Goal: Task Accomplishment & Management: Manage account settings

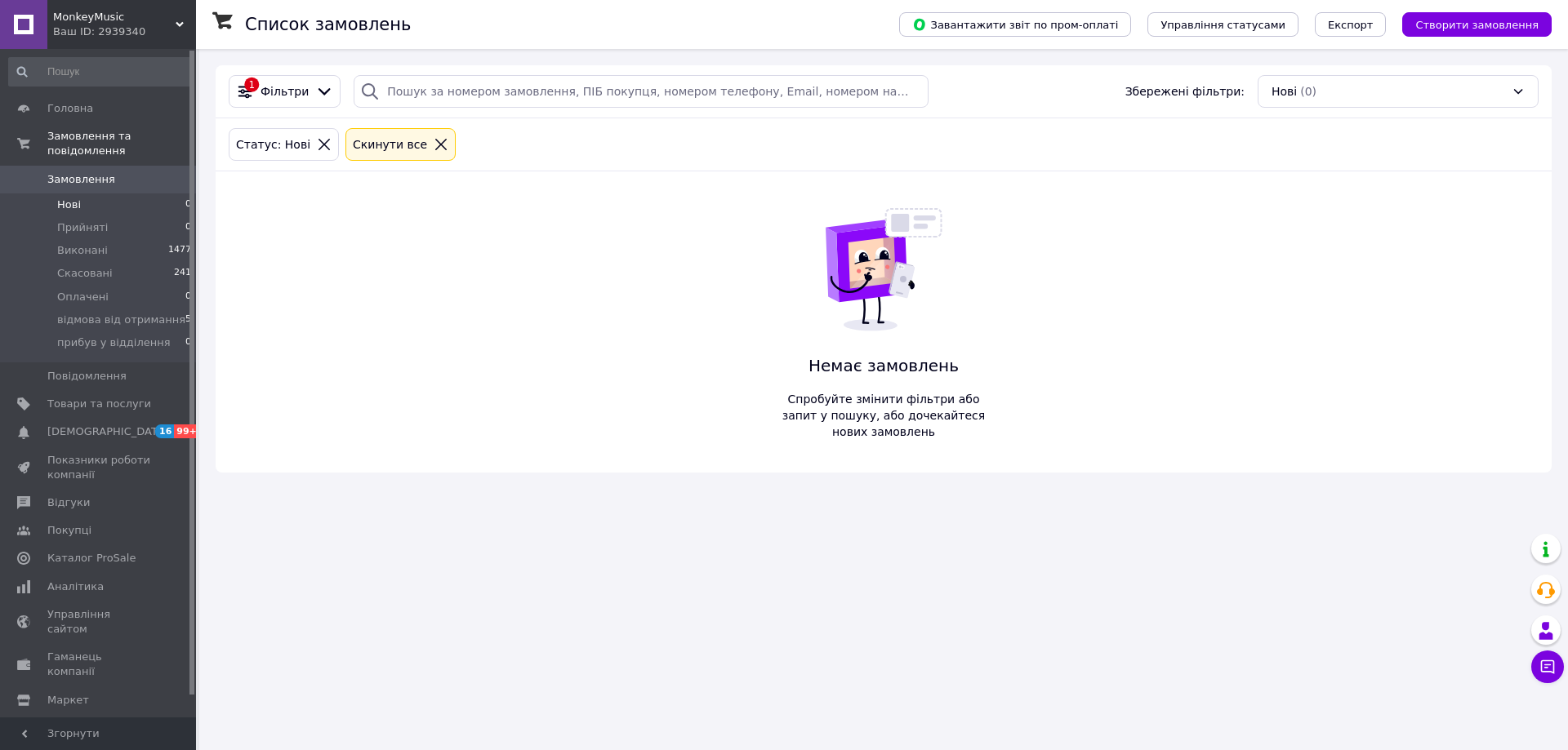
click at [175, 193] on li "Нові 0" at bounding box center [100, 205] width 201 height 22
click at [91, 193] on li "Нові 0" at bounding box center [100, 205] width 201 height 22
click at [69, 198] on span "Нові" at bounding box center [68, 205] width 23 height 15
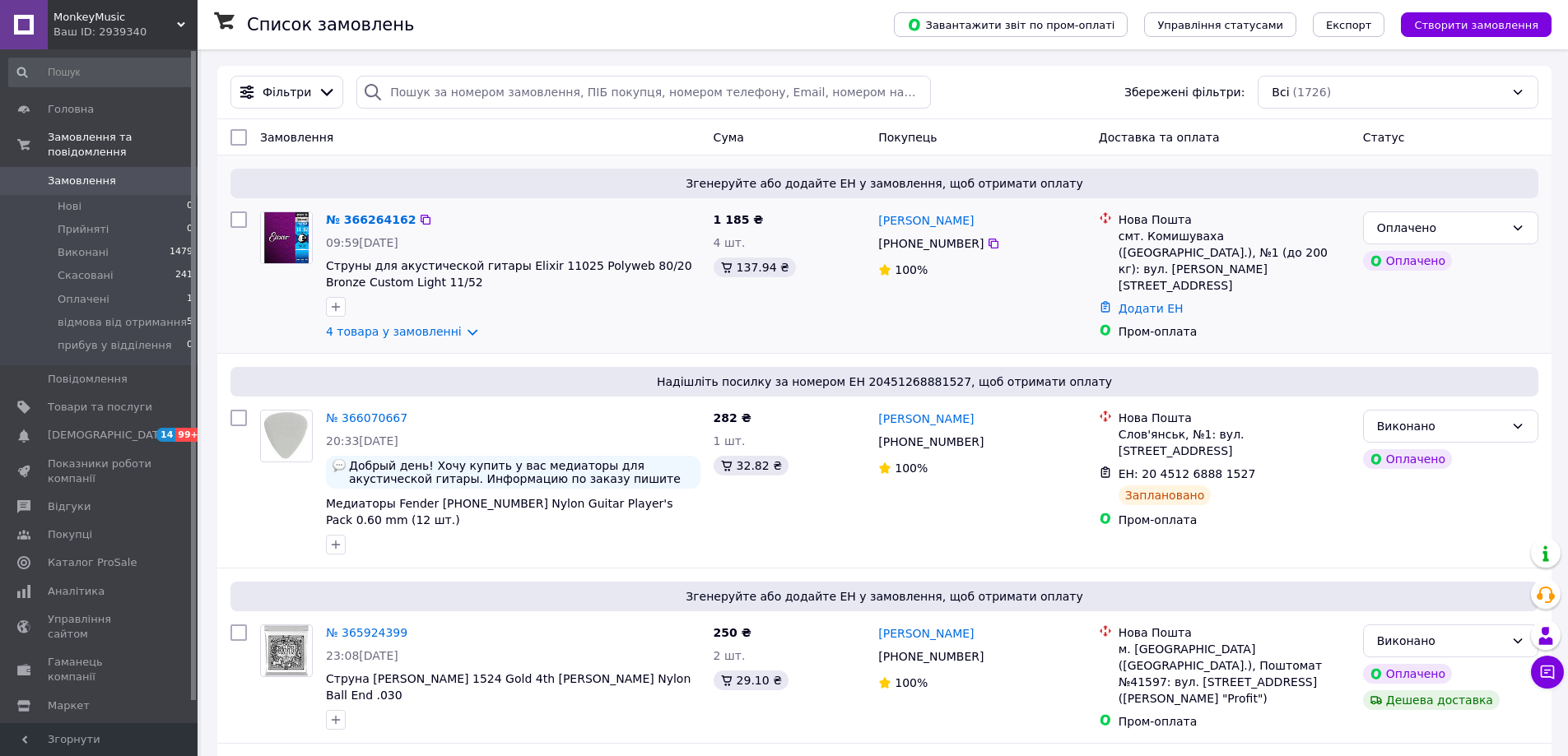
click at [627, 225] on div "№ 366264162" at bounding box center [513, 219] width 378 height 20
click at [539, 236] on div "09:59, 12.10.2025" at bounding box center [513, 243] width 374 height 17
click at [421, 328] on link "4 товара у замовленні" at bounding box center [394, 331] width 136 height 13
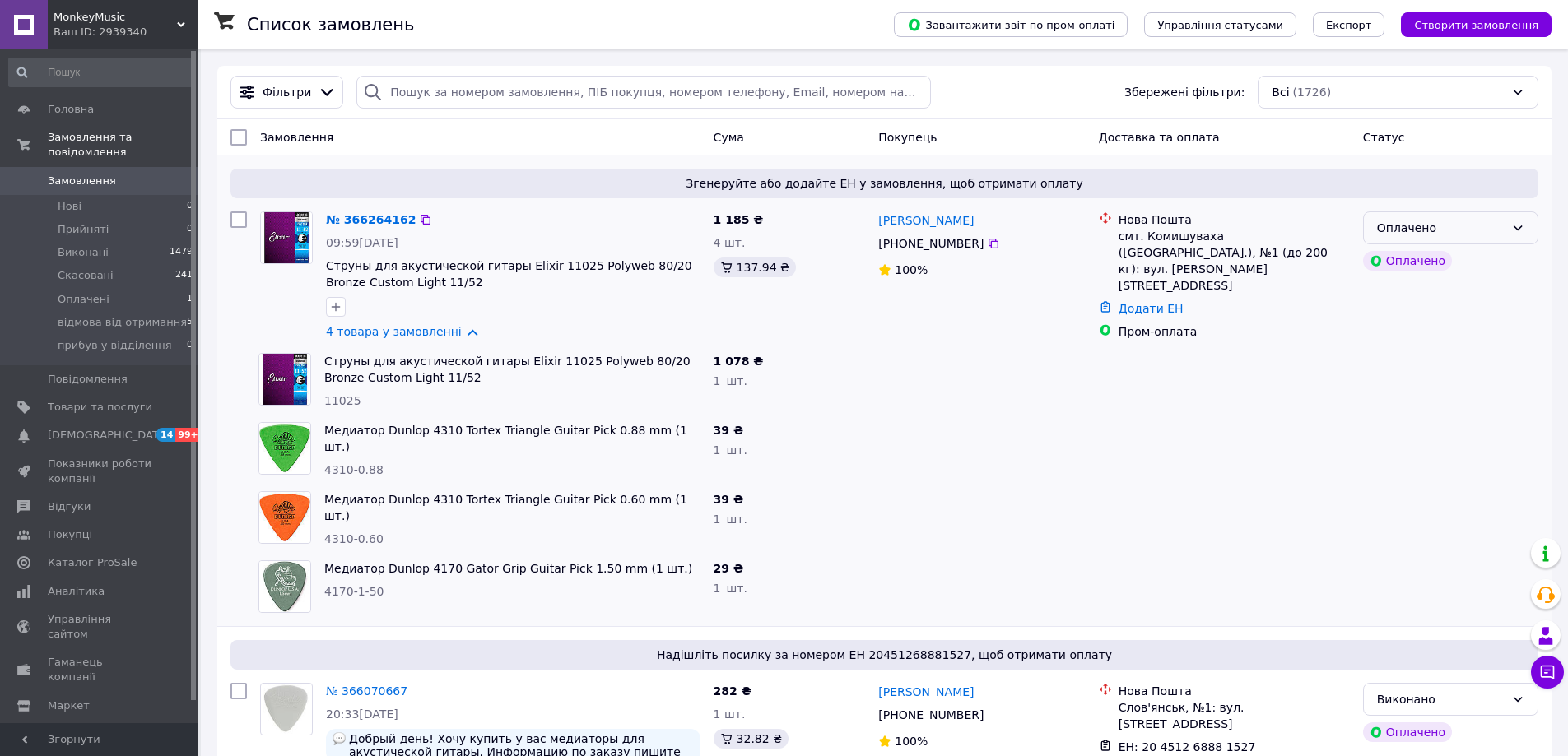
click at [1418, 236] on div "Оплачено" at bounding box center [1440, 228] width 128 height 18
click at [1404, 263] on li "Прийнято" at bounding box center [1451, 264] width 174 height 30
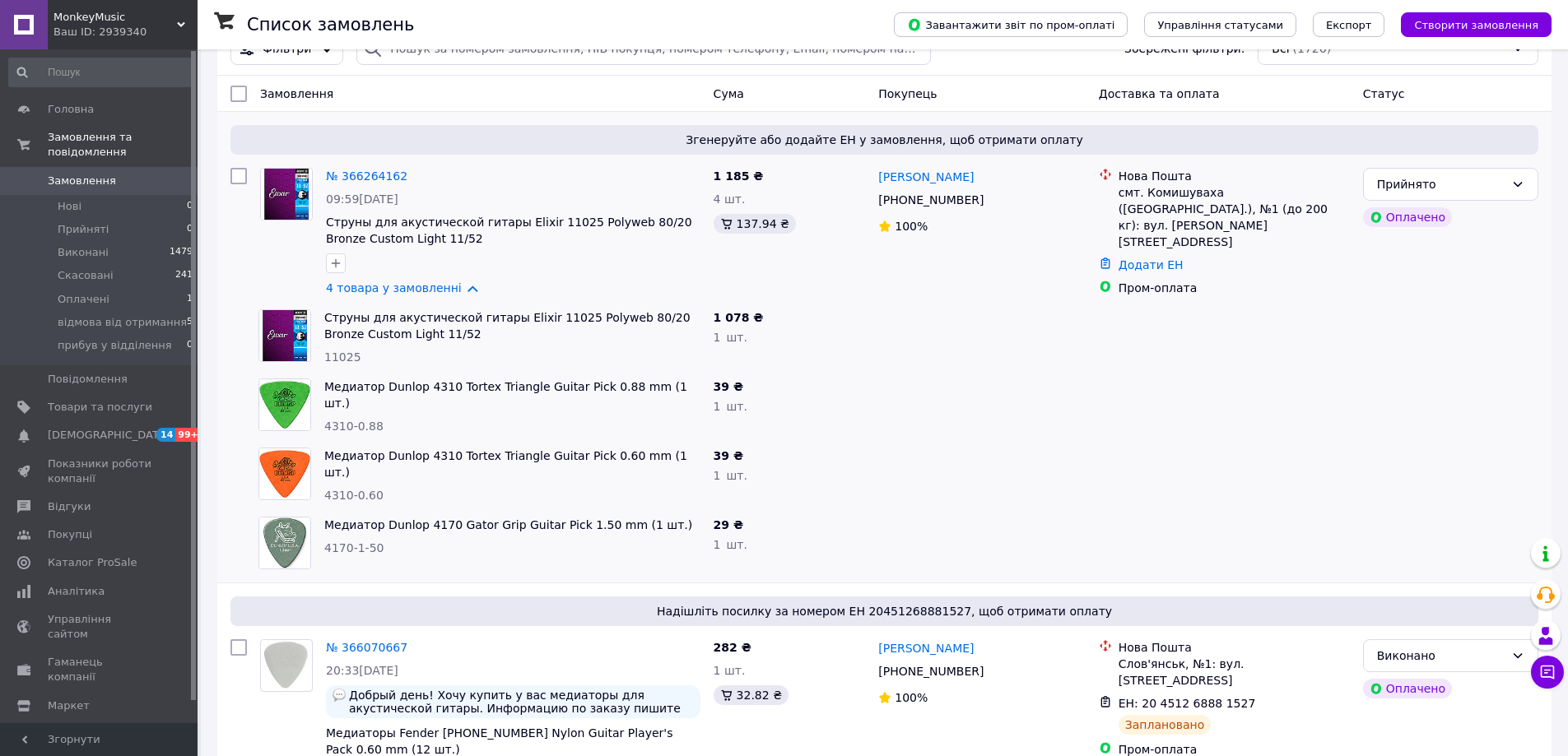
scroll to position [83, 0]
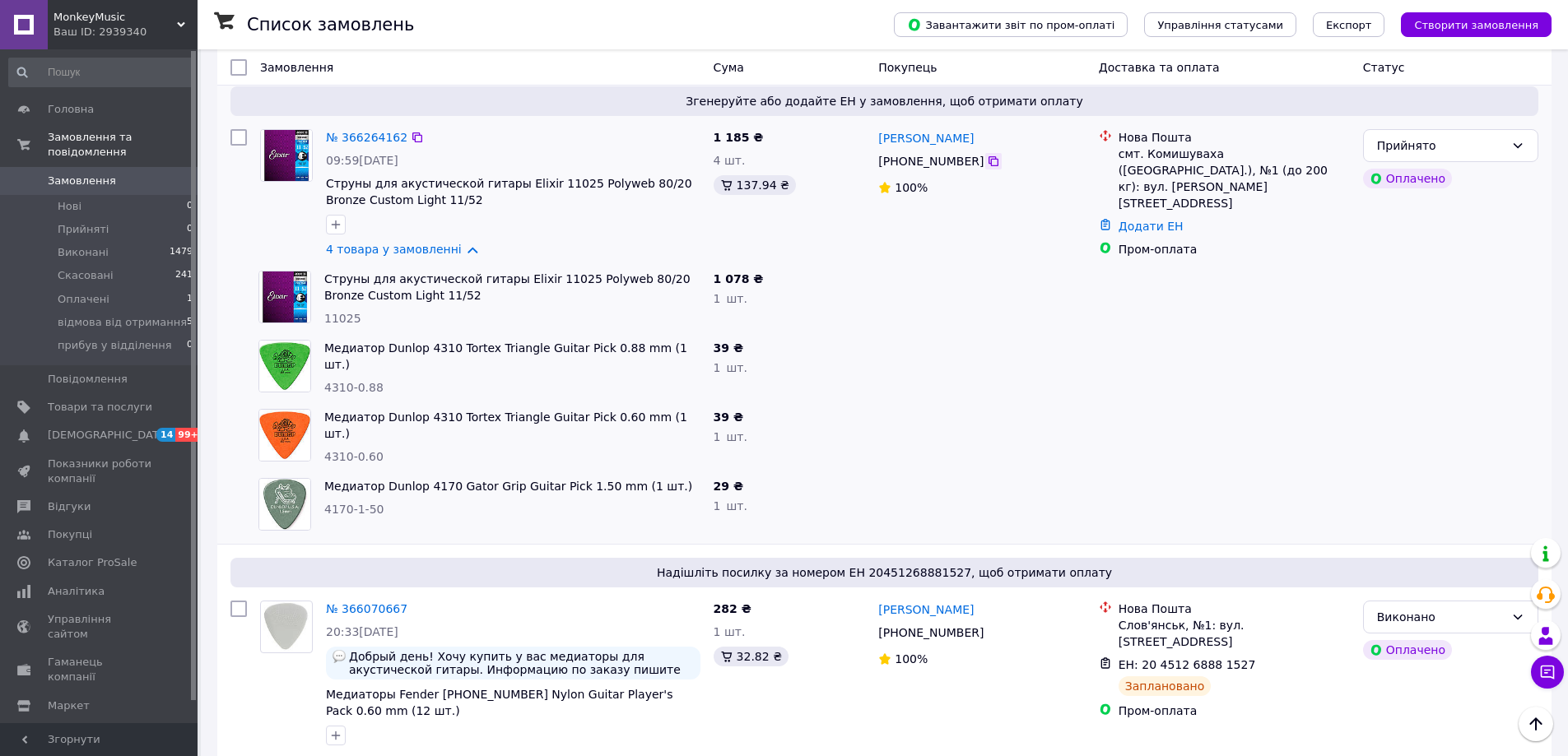
click at [987, 161] on icon at bounding box center [993, 161] width 13 height 13
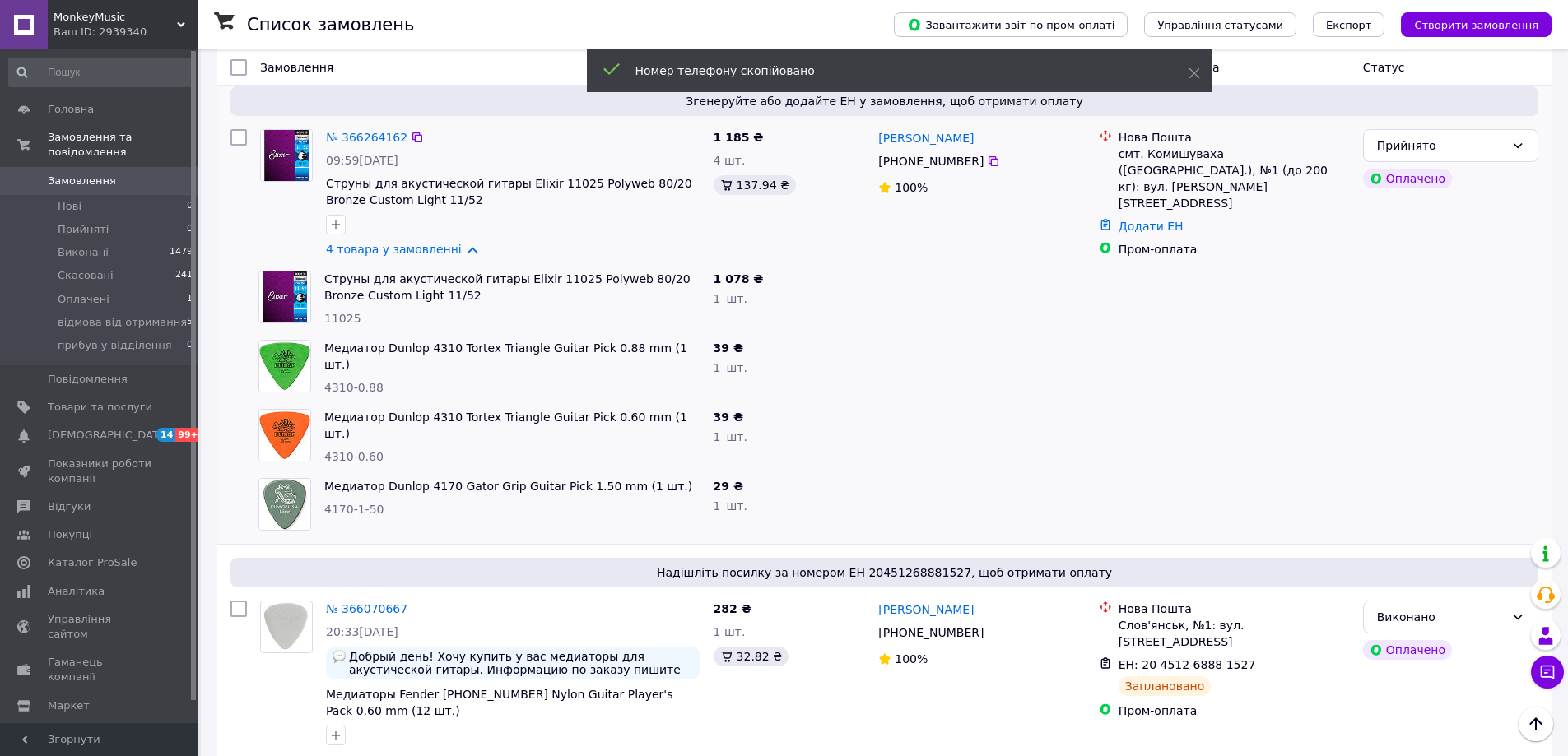
drag, startPoint x: 964, startPoint y: 141, endPoint x: 868, endPoint y: 142, distance: 96.0
click at [868, 142] on div "№ 366264162 09:59, 12.10.2025 Струны для акустической гитары Elixir 11025 Polyw…" at bounding box center [884, 193] width 1321 height 142
click at [984, 130] on div "Іван Мельничук" at bounding box center [981, 138] width 210 height 21
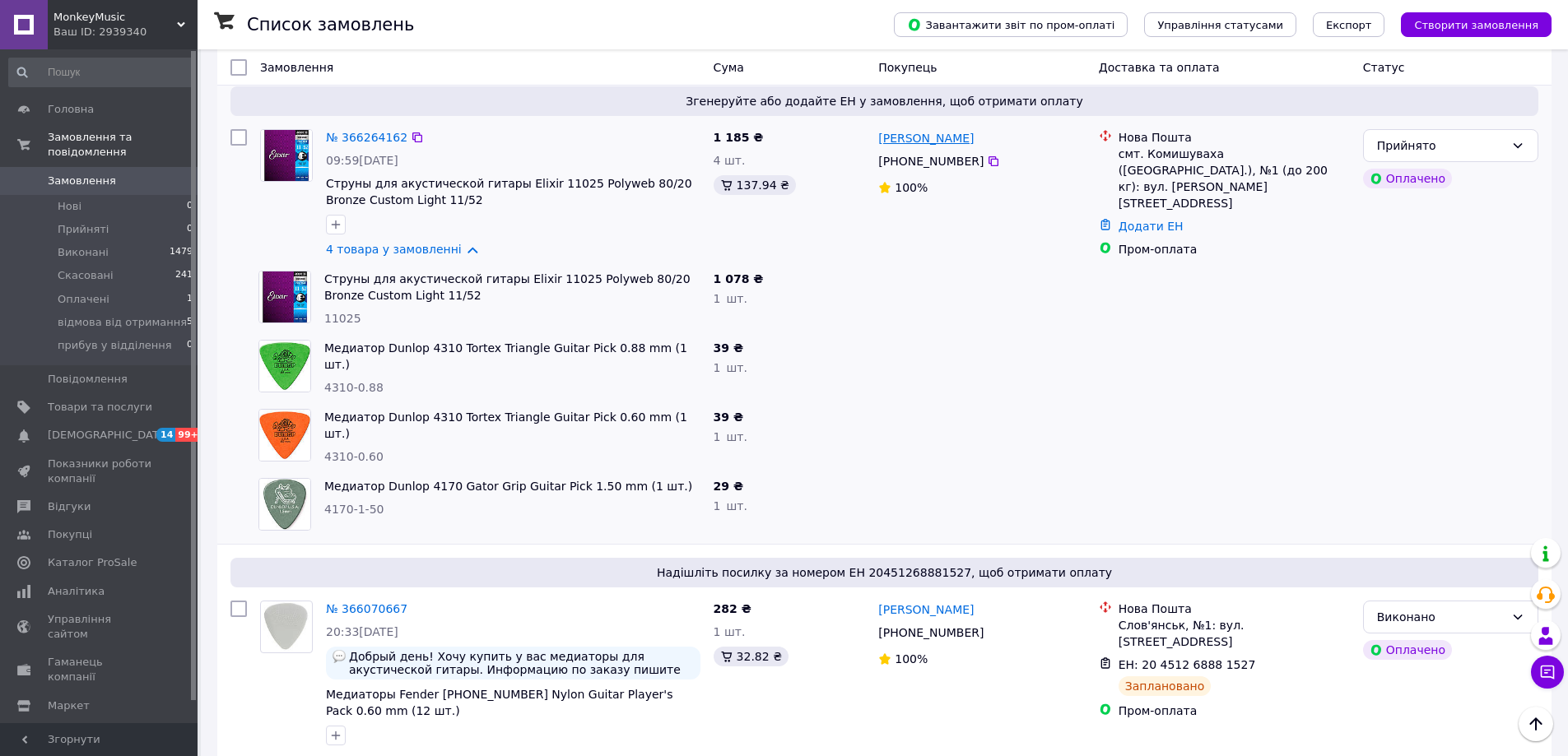
drag, startPoint x: 974, startPoint y: 141, endPoint x: 879, endPoint y: 145, distance: 95.1
click at [879, 145] on div "Іван Мельничук" at bounding box center [981, 138] width 210 height 21
copy link "Іван Мельничук"
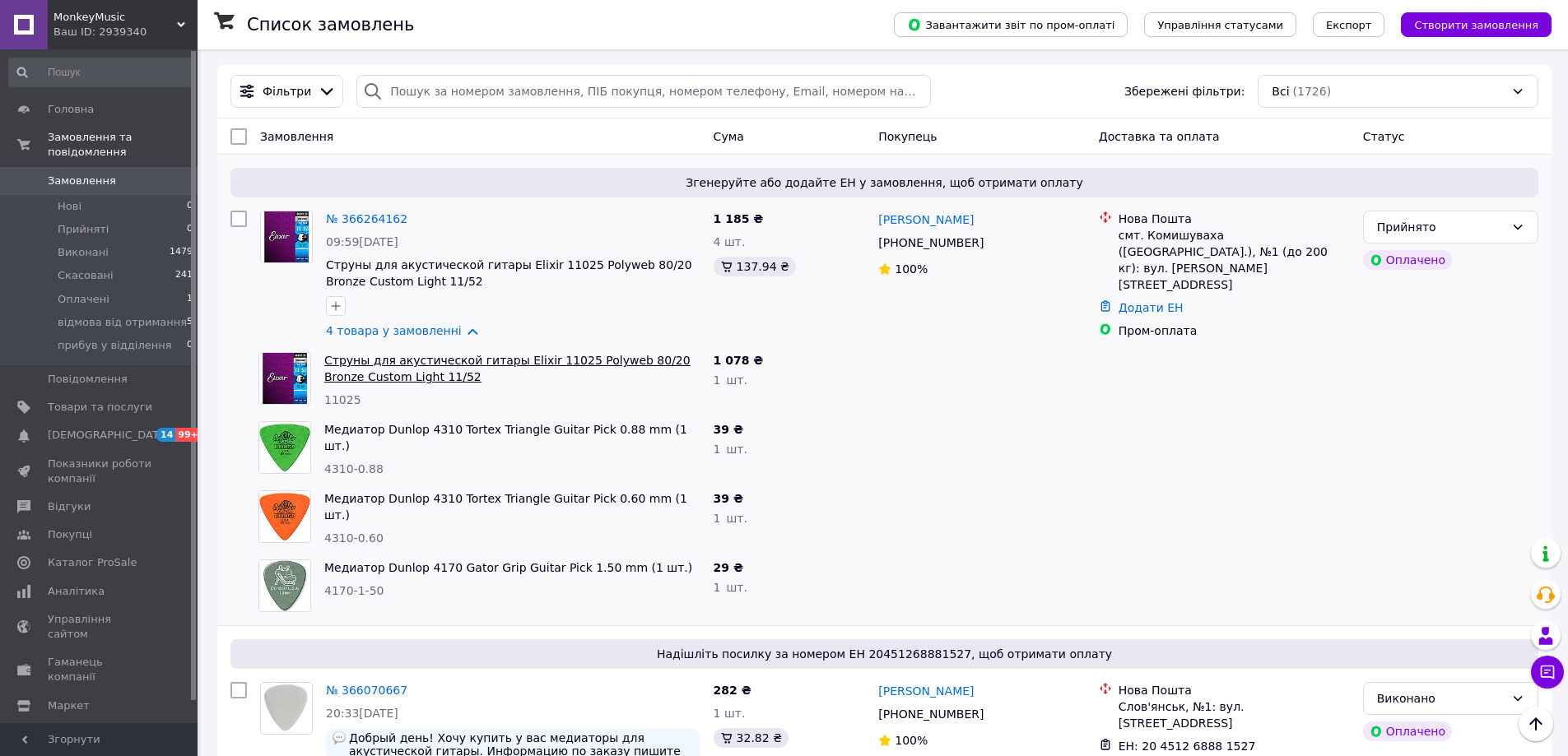
scroll to position [0, 0]
click at [988, 245] on icon at bounding box center [993, 243] width 10 height 10
click at [411, 220] on icon at bounding box center [417, 219] width 13 height 13
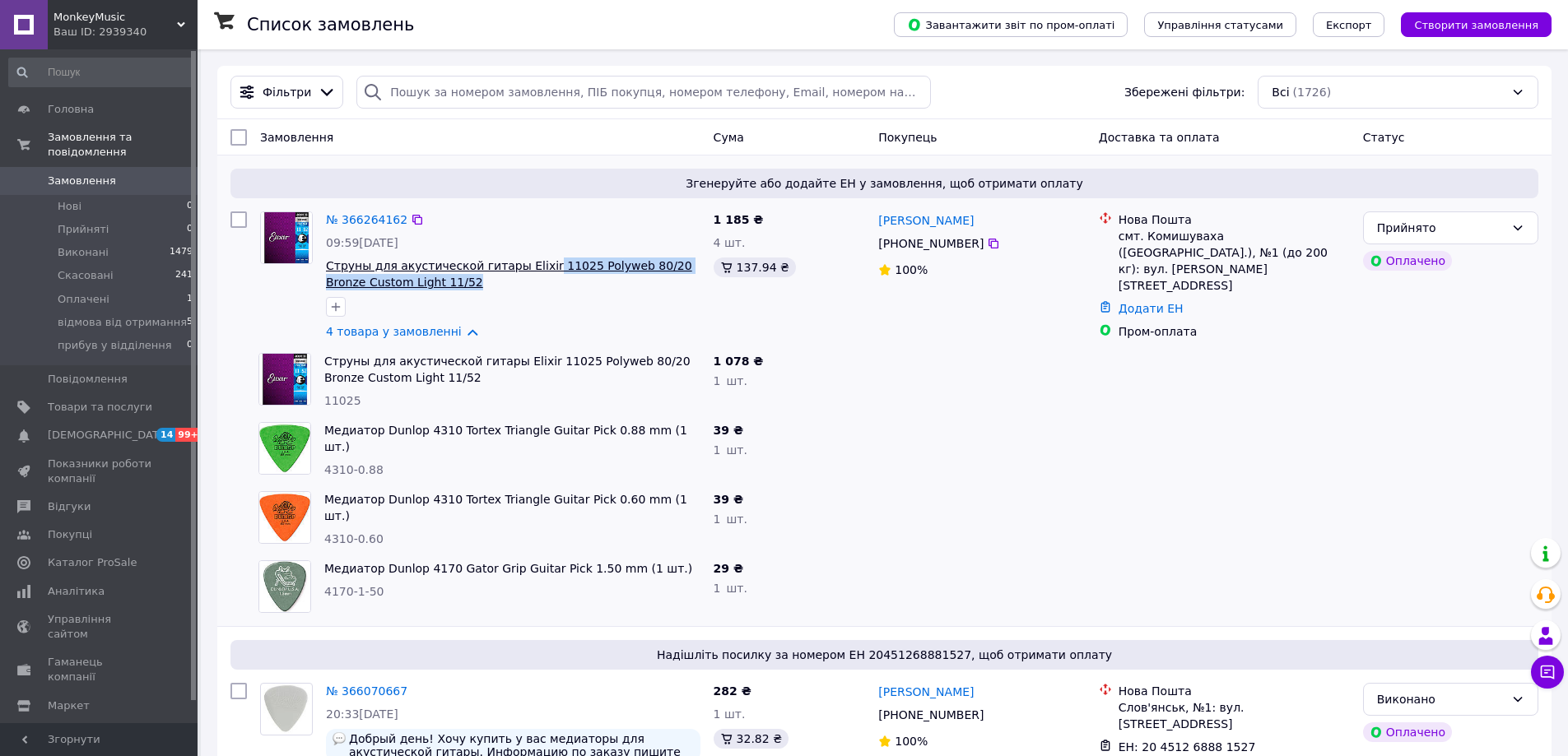
drag, startPoint x: 446, startPoint y: 288, endPoint x: 527, endPoint y: 271, distance: 82.8
click at [527, 271] on span "Струны для акустической гитары Elixir 11025 Polyweb 80/20 Bronze Custom Light 1…" at bounding box center [513, 274] width 374 height 33
copy span "11025 Polyweb 80/20 Bronze Custom Light 11/52"
drag, startPoint x: 443, startPoint y: 383, endPoint x: 487, endPoint y: 372, distance: 45.4
click at [487, 372] on span "Струны для акустической гитары Elixir 11025 Polyweb 80/20 Bronze Custom Light 1…" at bounding box center [513, 370] width 376 height 33
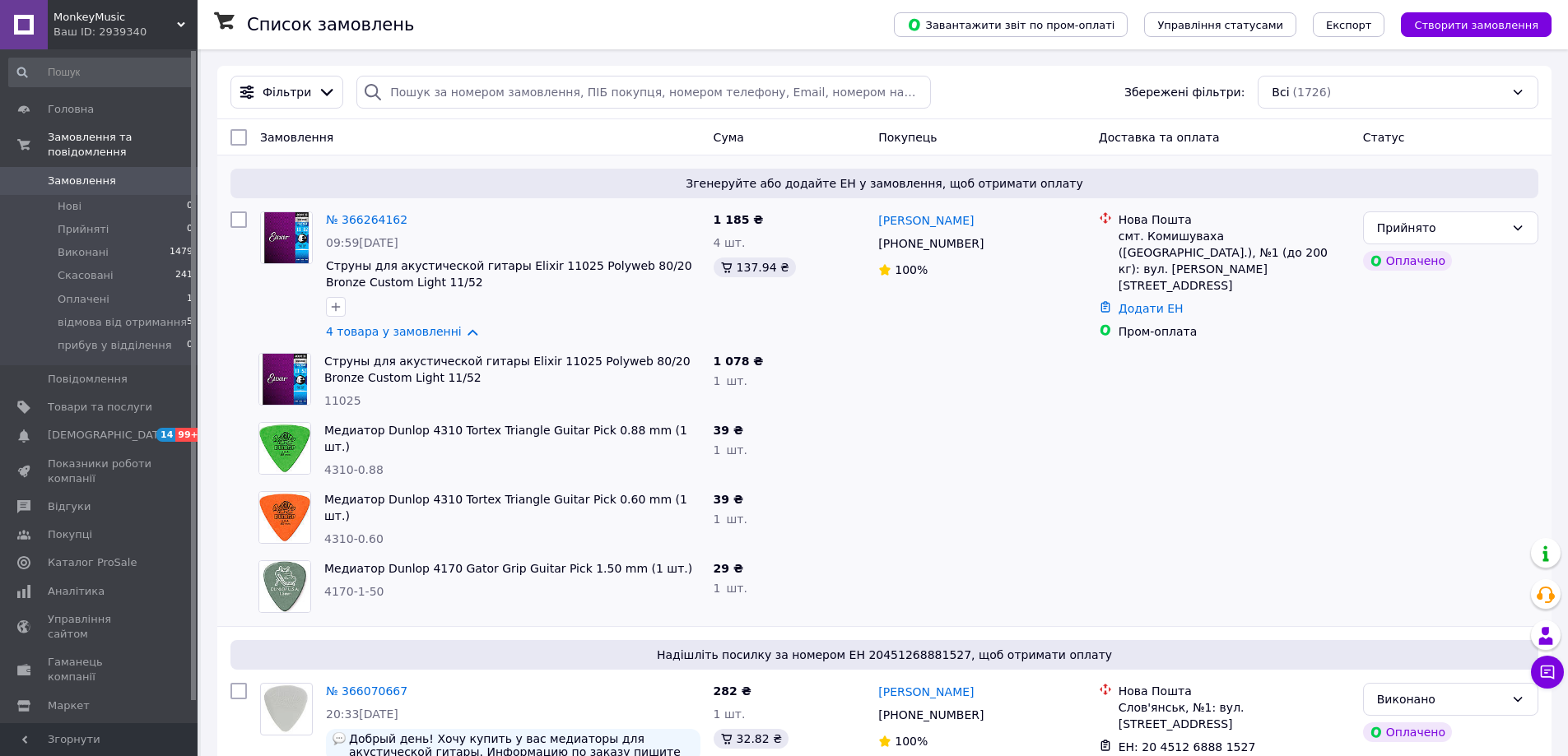
drag, startPoint x: 487, startPoint y: 372, endPoint x: 473, endPoint y: 442, distance: 71.4
click at [487, 373] on span "Струны для акустической гитары Elixir 11025 Polyweb 80/20 Bronze Custom Light 1…" at bounding box center [513, 370] width 376 height 33
drag, startPoint x: 631, startPoint y: 431, endPoint x: 421, endPoint y: 433, distance: 210.0
click at [421, 433] on span "Медиатор Dunlop 4310 Tortex Triangle Guitar Pick 0.88 mm (1 шт.)" at bounding box center [513, 438] width 376 height 33
copy link "4310 Tortex Triangle Guitar Pick 0.88 mm (1 шт.)"
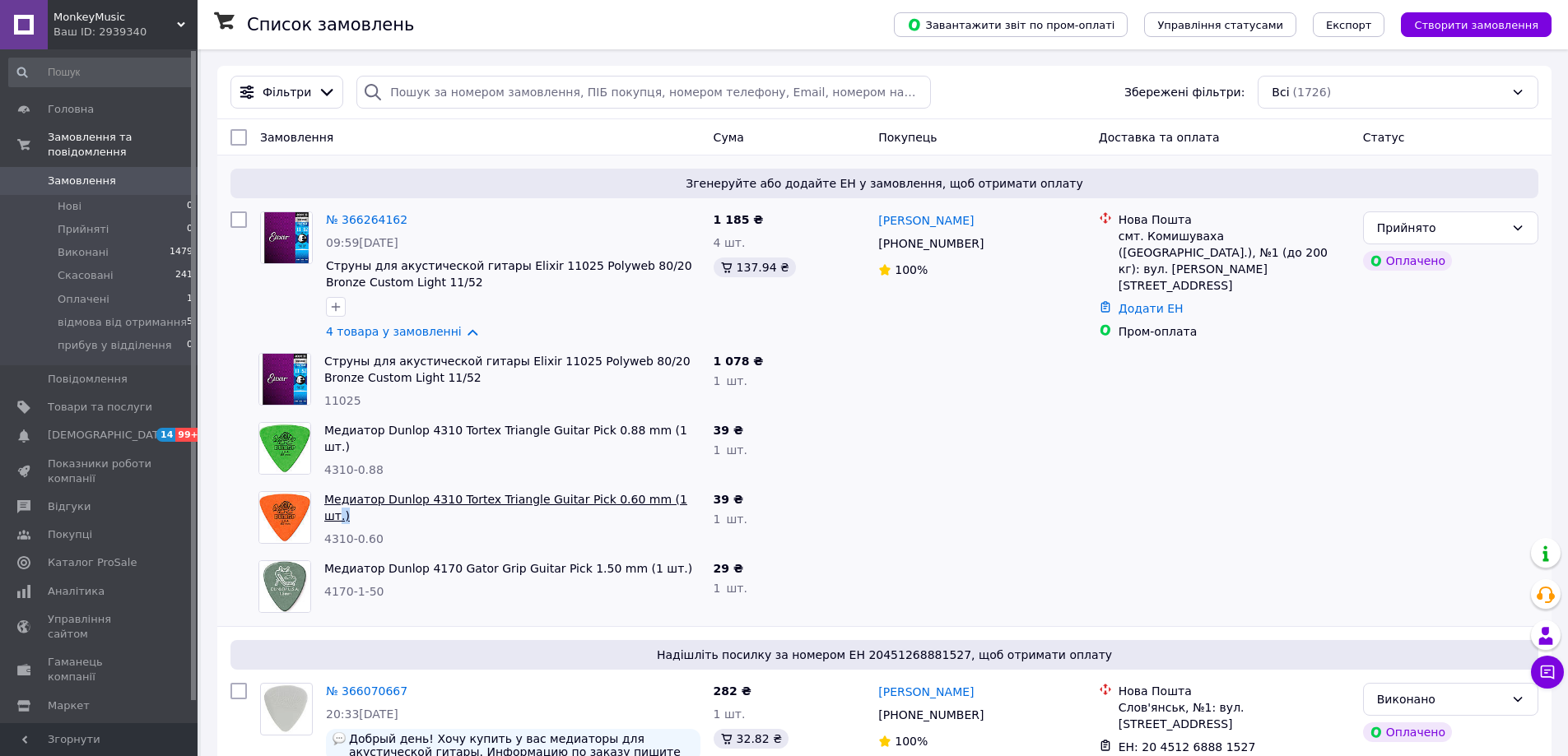
drag, startPoint x: 671, startPoint y: 499, endPoint x: 657, endPoint y: 496, distance: 14.3
click at [657, 496] on span "Медиатор Dunlop 4310 Tortex Triangle Guitar Pick 0.60 mm (1 шт.)" at bounding box center [513, 508] width 376 height 33
drag, startPoint x: 554, startPoint y: 478, endPoint x: 516, endPoint y: 494, distance: 41.2
click at [508, 494] on div "Згенеруйте або додайте ЕН у замовлення, щоб отримати оплату № 366264162 09:59, …" at bounding box center [884, 391] width 1334 height 471
click at [678, 500] on span "Медиатор Dunlop 4310 Tortex Triangle Guitar Pick 0.60 mm (1 шт.)" at bounding box center [513, 508] width 376 height 33
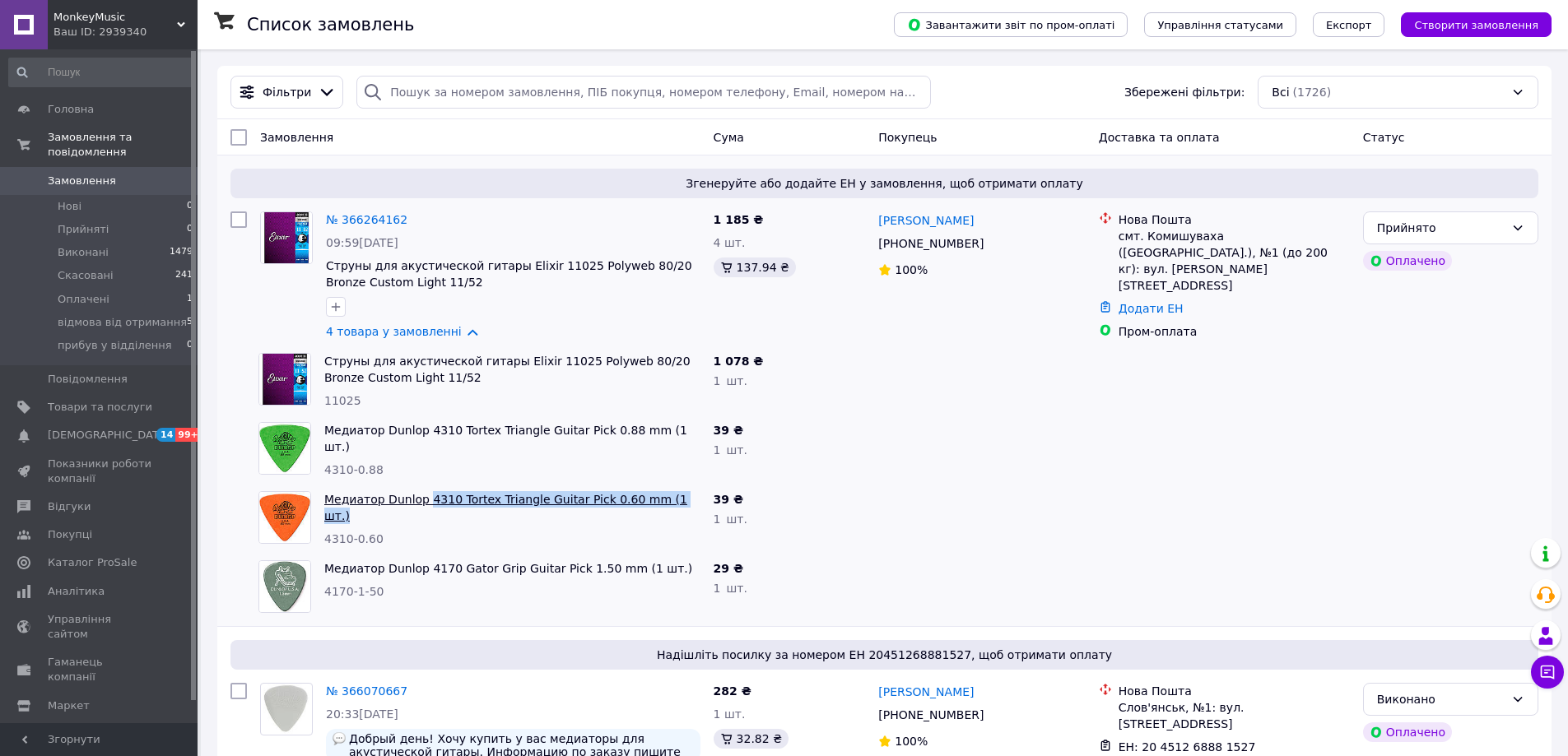
drag, startPoint x: 678, startPoint y: 500, endPoint x: 420, endPoint y: 503, distance: 258.0
click at [420, 503] on span "Медиатор Dunlop 4310 Tortex Triangle Guitar Pick 0.60 mm (1 шт.)" at bounding box center [513, 508] width 376 height 33
copy link "4310 Tortex Triangle Guitar Pick 0.60 mm (1 шт.)"
click at [429, 329] on link "4 товара у замовленні" at bounding box center [394, 331] width 136 height 13
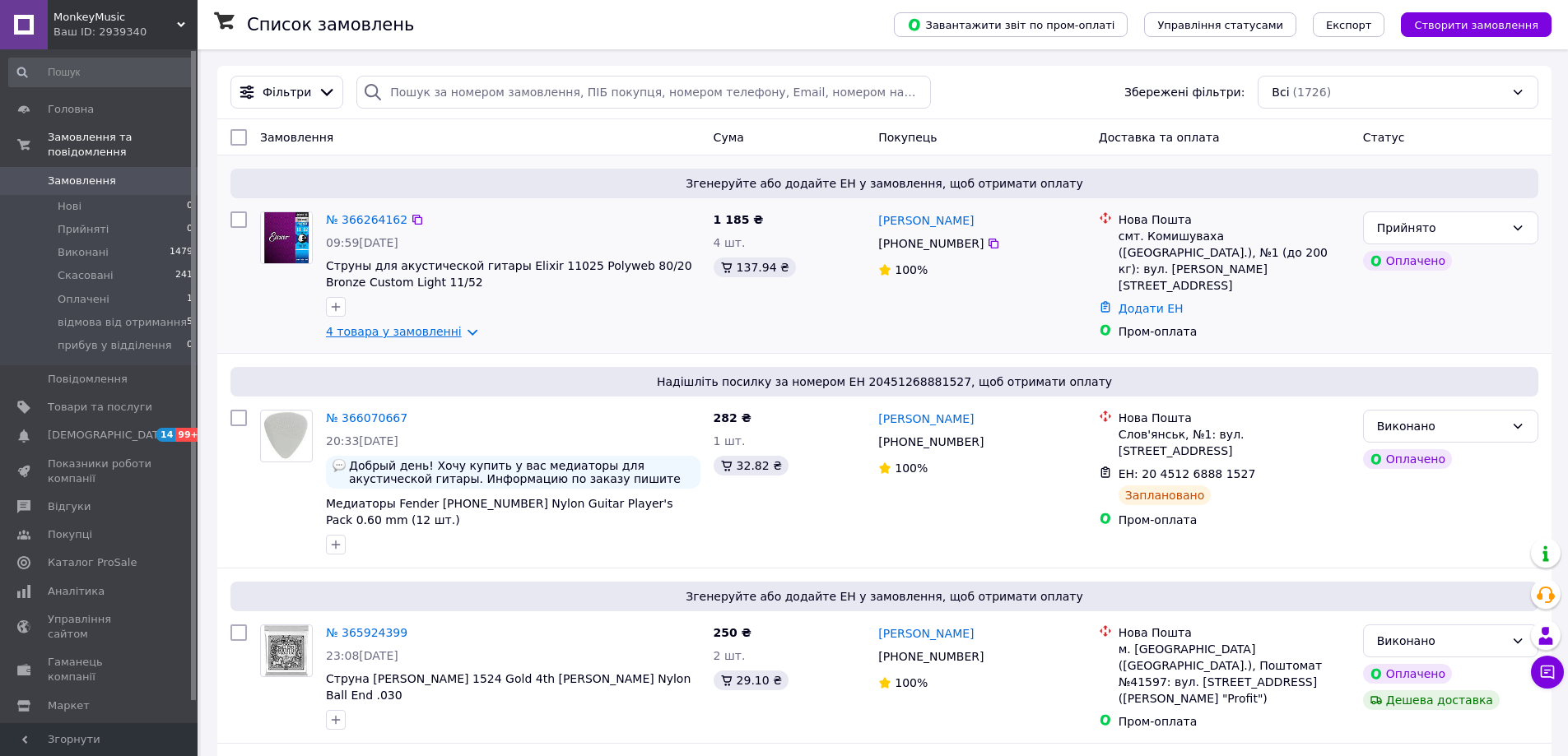
click at [446, 334] on link "4 товара у замовленні" at bounding box center [394, 331] width 136 height 13
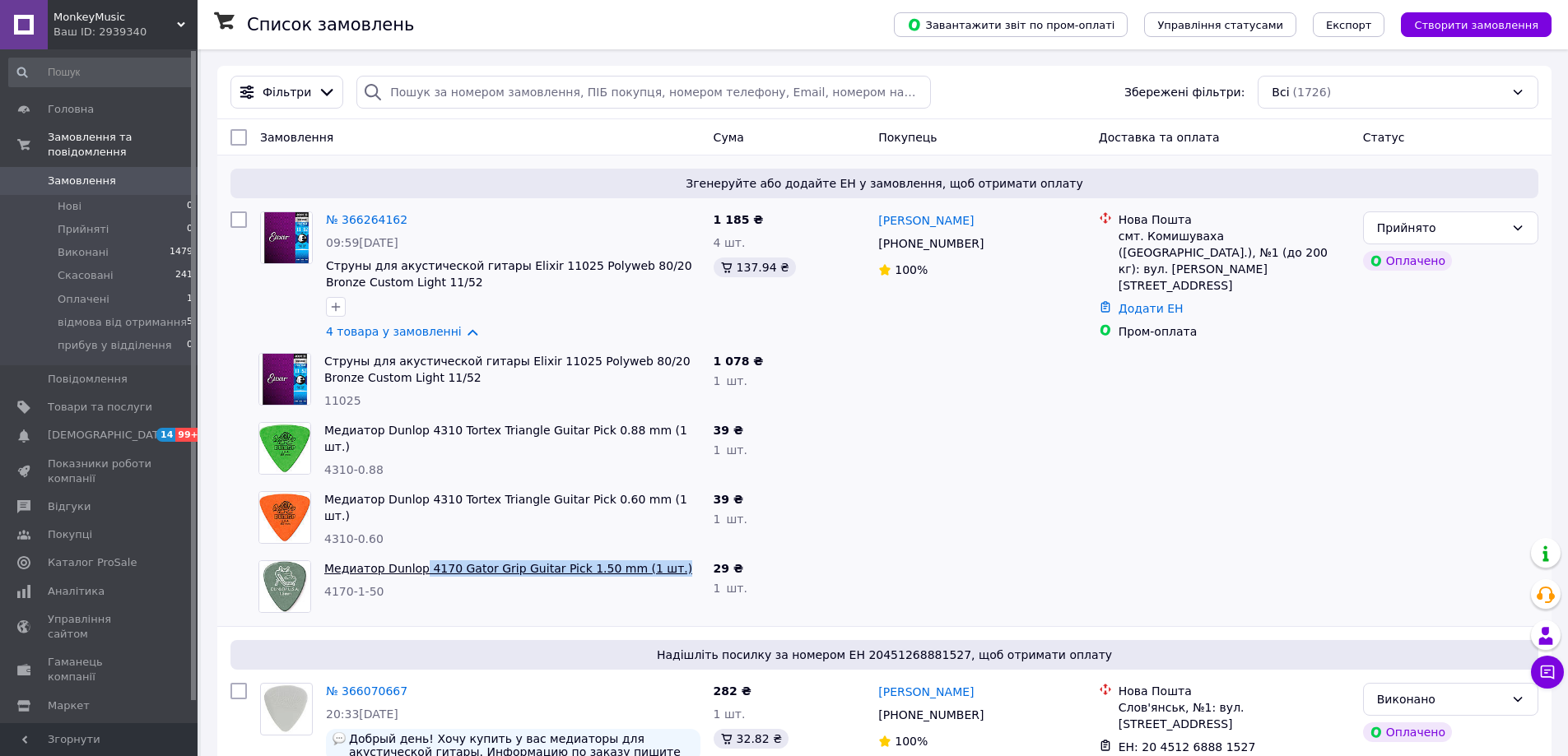
drag, startPoint x: 657, startPoint y: 559, endPoint x: 419, endPoint y: 557, distance: 238.0
click at [419, 560] on span "Медиатор Dunlop 4170 Gator Grip Guitar Pick 1.50 mm (1 шт.)" at bounding box center [513, 568] width 376 height 17
copy link "4170 Gator Grip Guitar Pick 1.50 mm (1 шт.)"
drag, startPoint x: 1209, startPoint y: 236, endPoint x: 1143, endPoint y: 235, distance: 66.0
click at [1143, 235] on div "смт. Комишуваха (Запорізька обл.), №1 (до 200 кг): вул. Квітнева, 14" at bounding box center [1234, 261] width 231 height 66
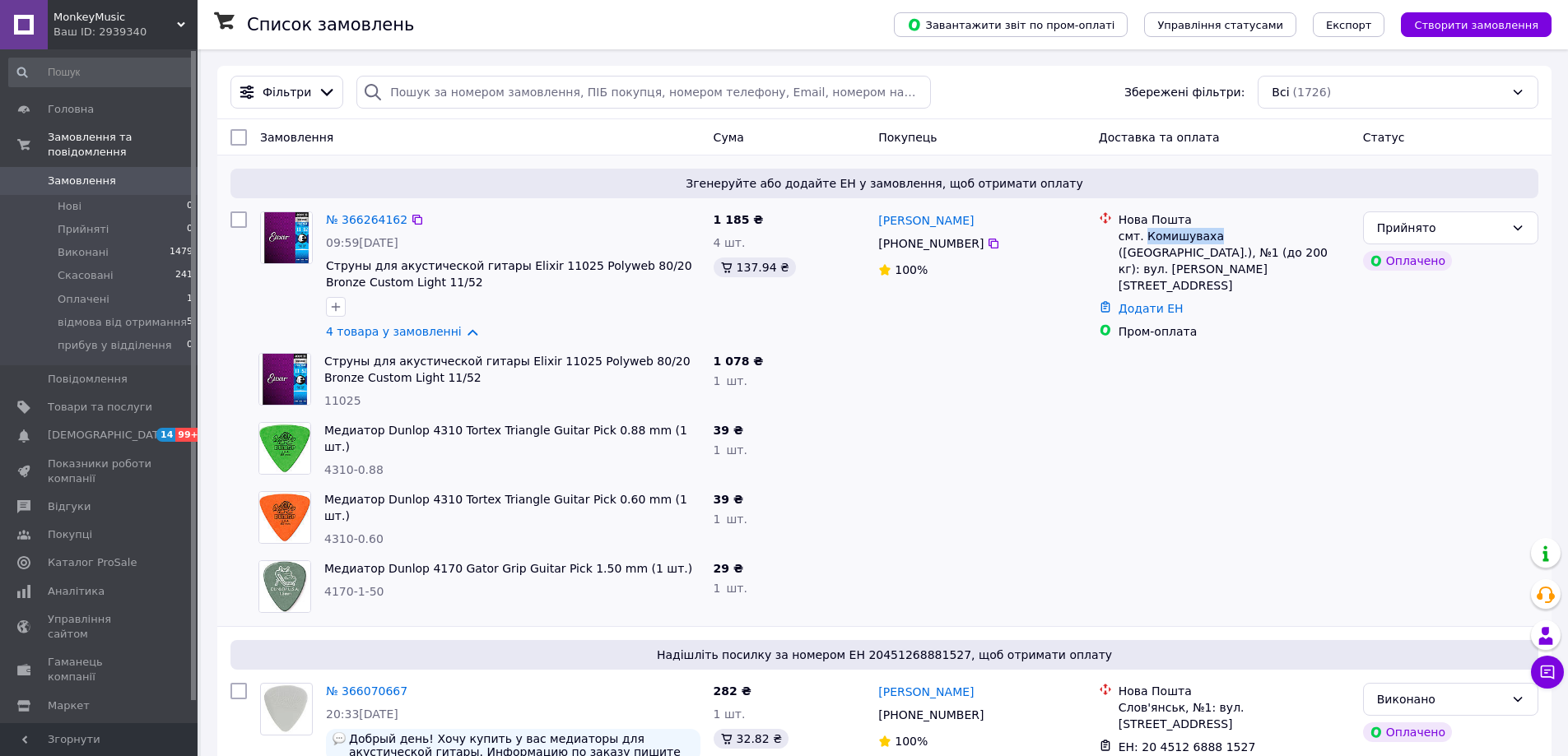
copy div "Комишуваха"
click at [1512, 234] on icon at bounding box center [1518, 227] width 13 height 13
click at [1161, 302] on link "Додати ЕН" at bounding box center [1150, 308] width 65 height 13
paste input "20451269246696"
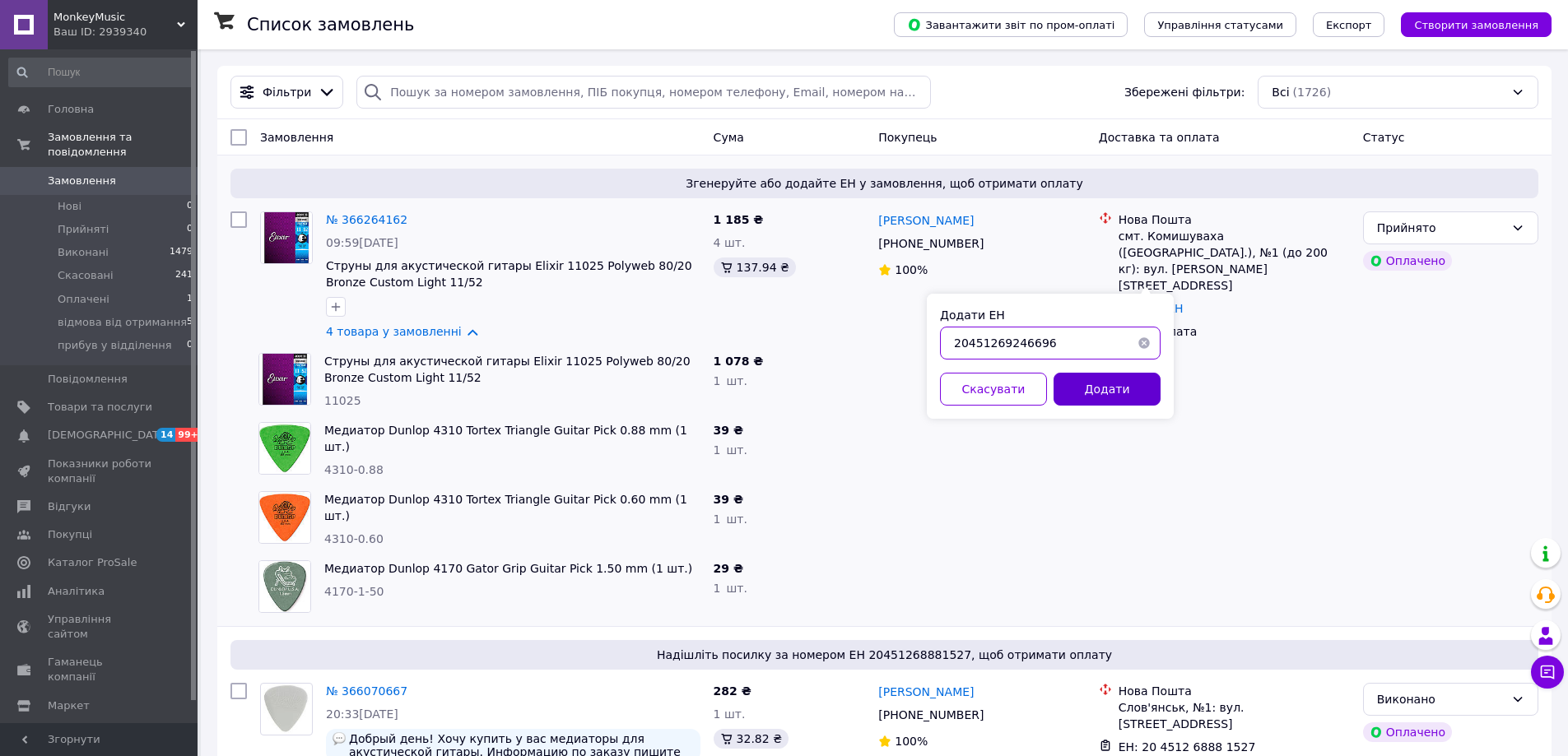
type input "20451269246696"
click at [1116, 389] on button "Додати" at bounding box center [1107, 389] width 107 height 33
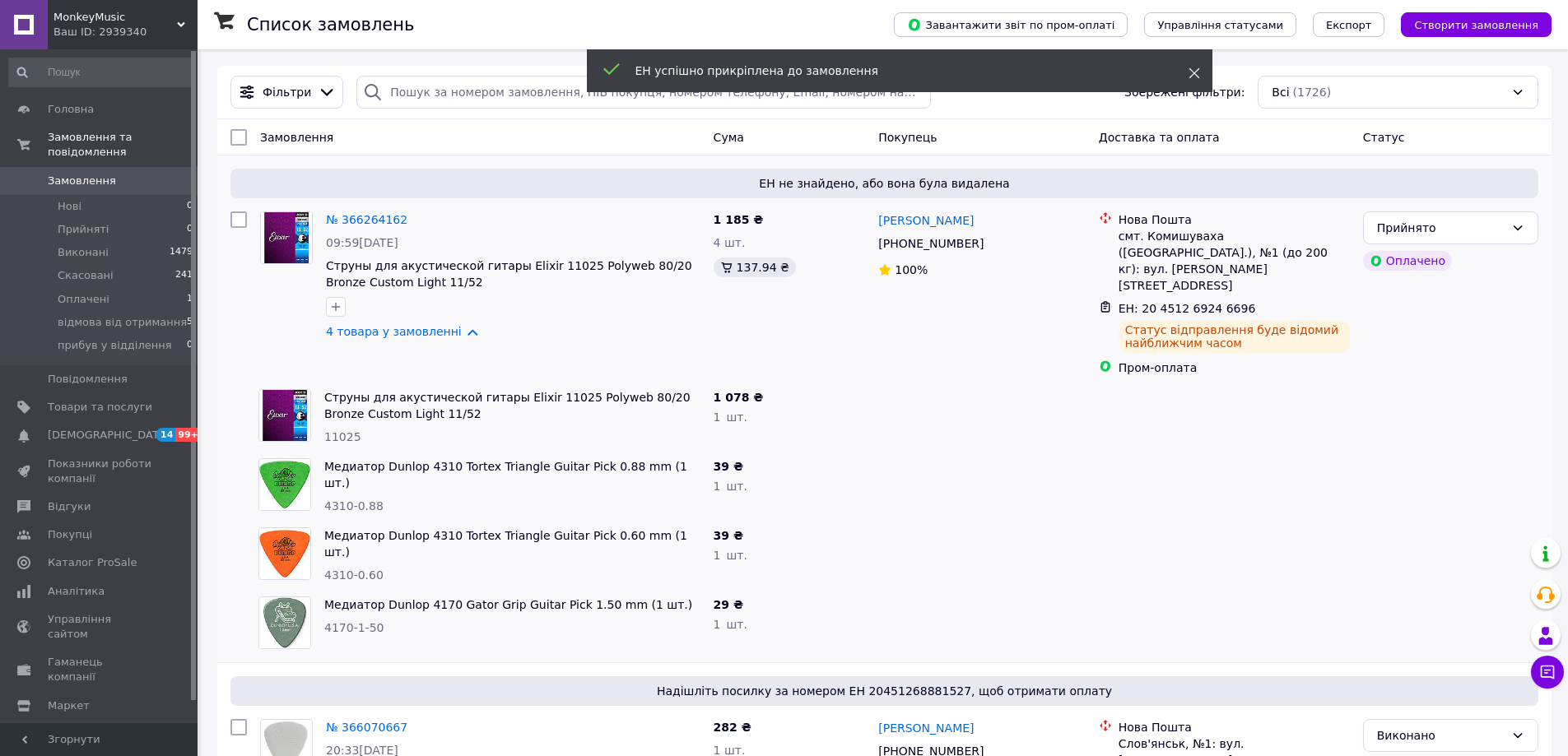
click at [1195, 75] on use at bounding box center [1194, 74] width 10 height 10
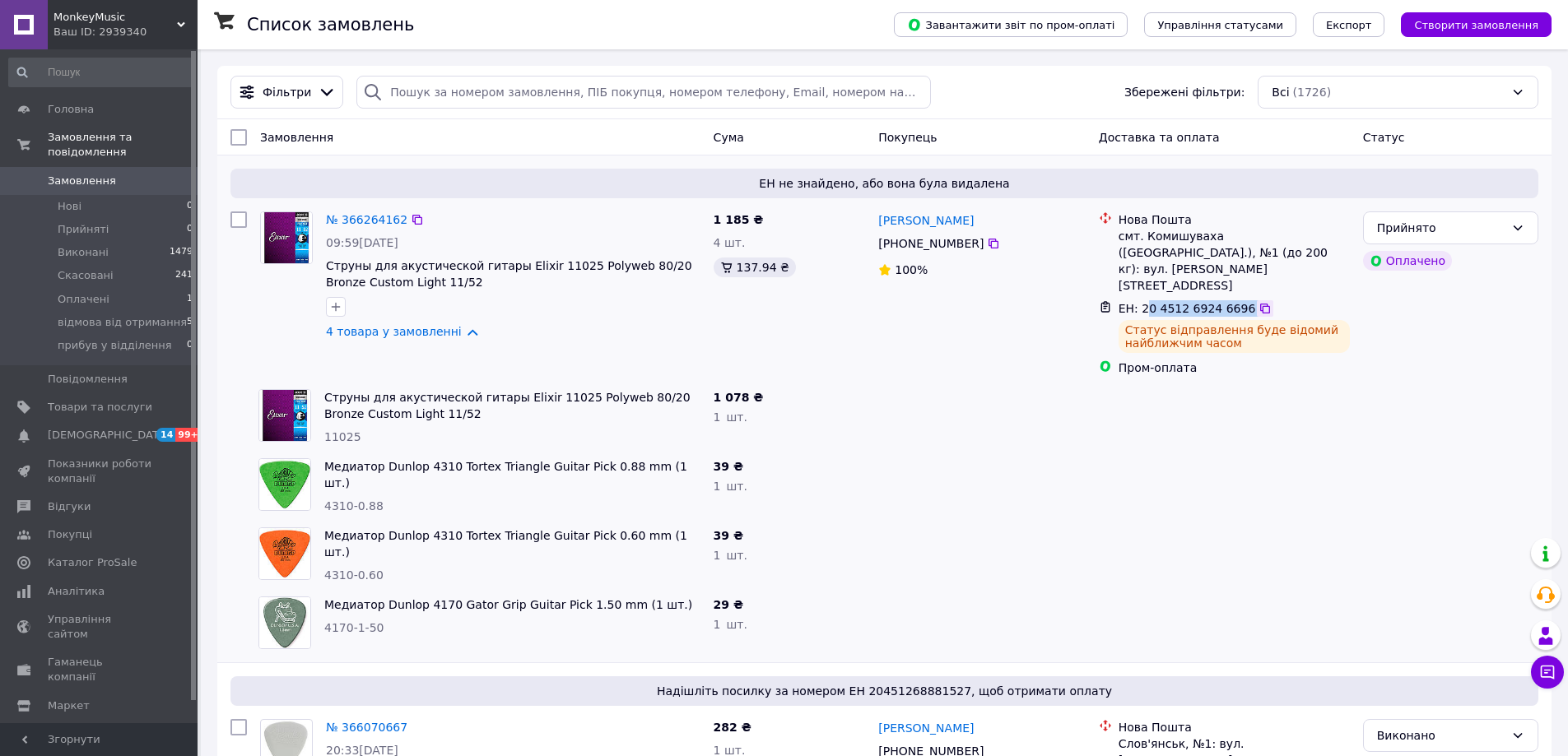
drag, startPoint x: 1145, startPoint y: 276, endPoint x: 1252, endPoint y: 268, distance: 107.3
click at [1252, 298] on div "ЕН: 20 4512 6924 6696" at bounding box center [1235, 308] width 235 height 20
drag, startPoint x: 1122, startPoint y: 503, endPoint x: 1092, endPoint y: 478, distance: 39.1
click at [1103, 521] on div at bounding box center [1224, 555] width 265 height 69
click at [800, 219] on div "1 185 ₴ 4 шт. 137.94 ₴" at bounding box center [789, 294] width 165 height 177
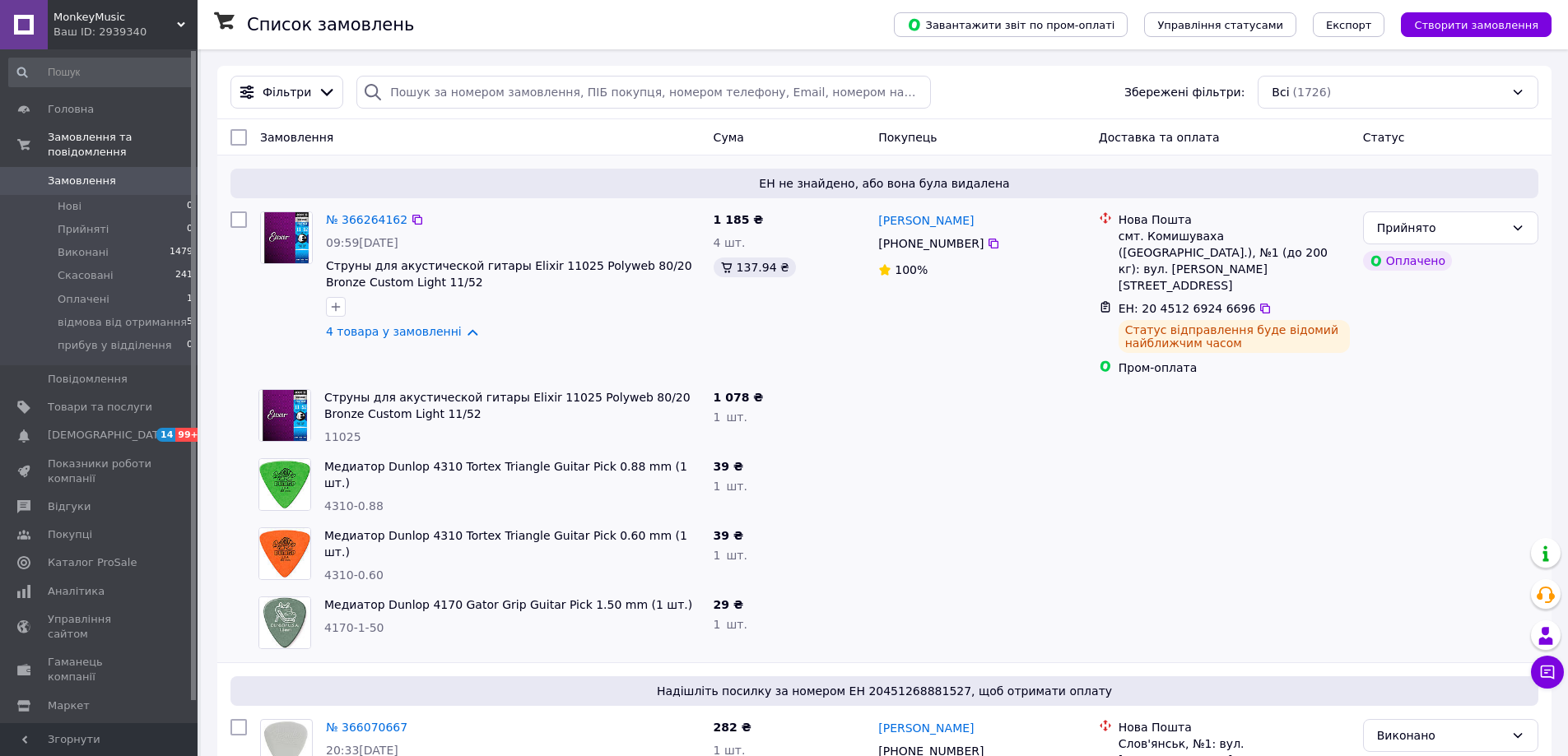
drag, startPoint x: 498, startPoint y: 225, endPoint x: 510, endPoint y: 216, distance: 15.0
click at [500, 223] on div "№ 366264162" at bounding box center [513, 219] width 378 height 20
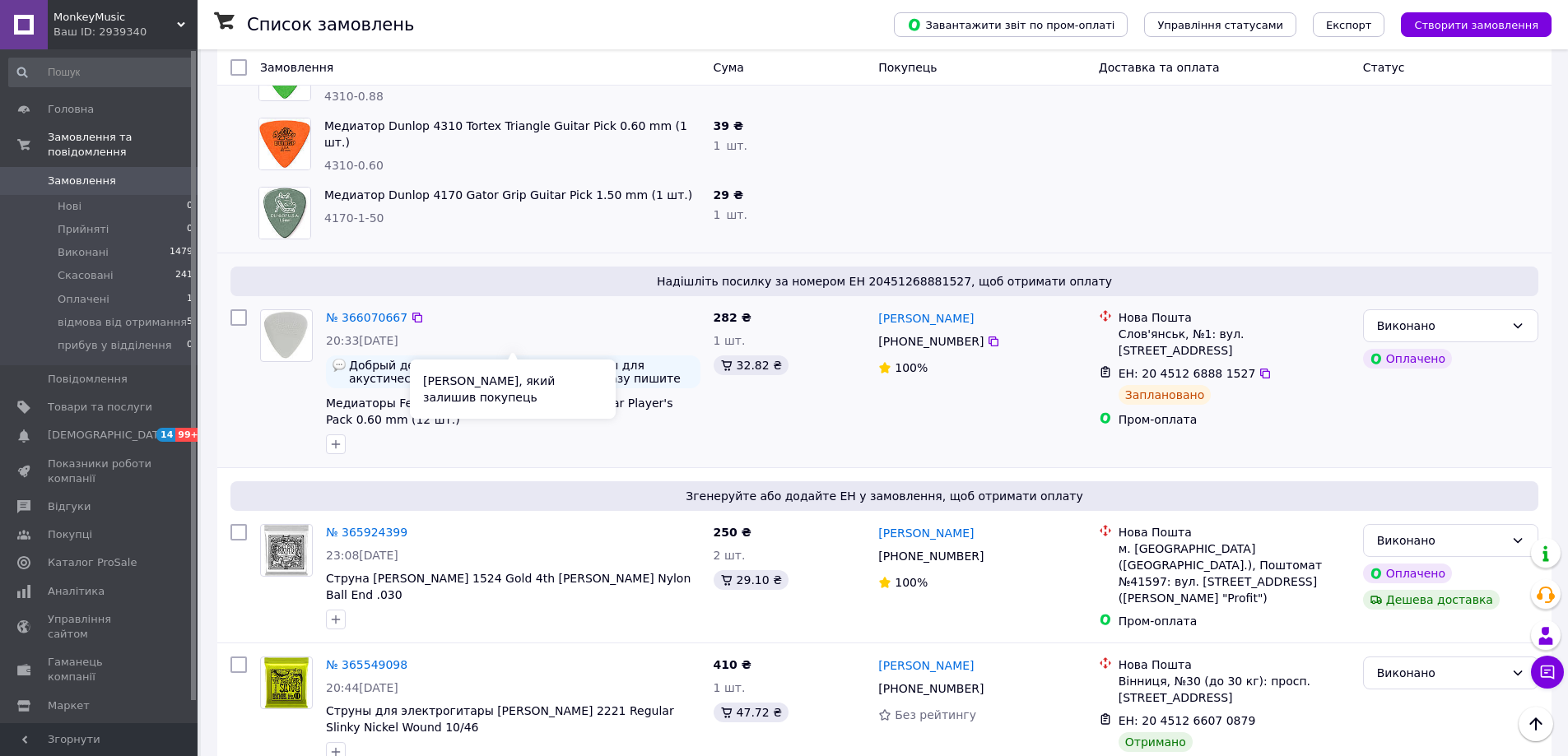
scroll to position [411, 0]
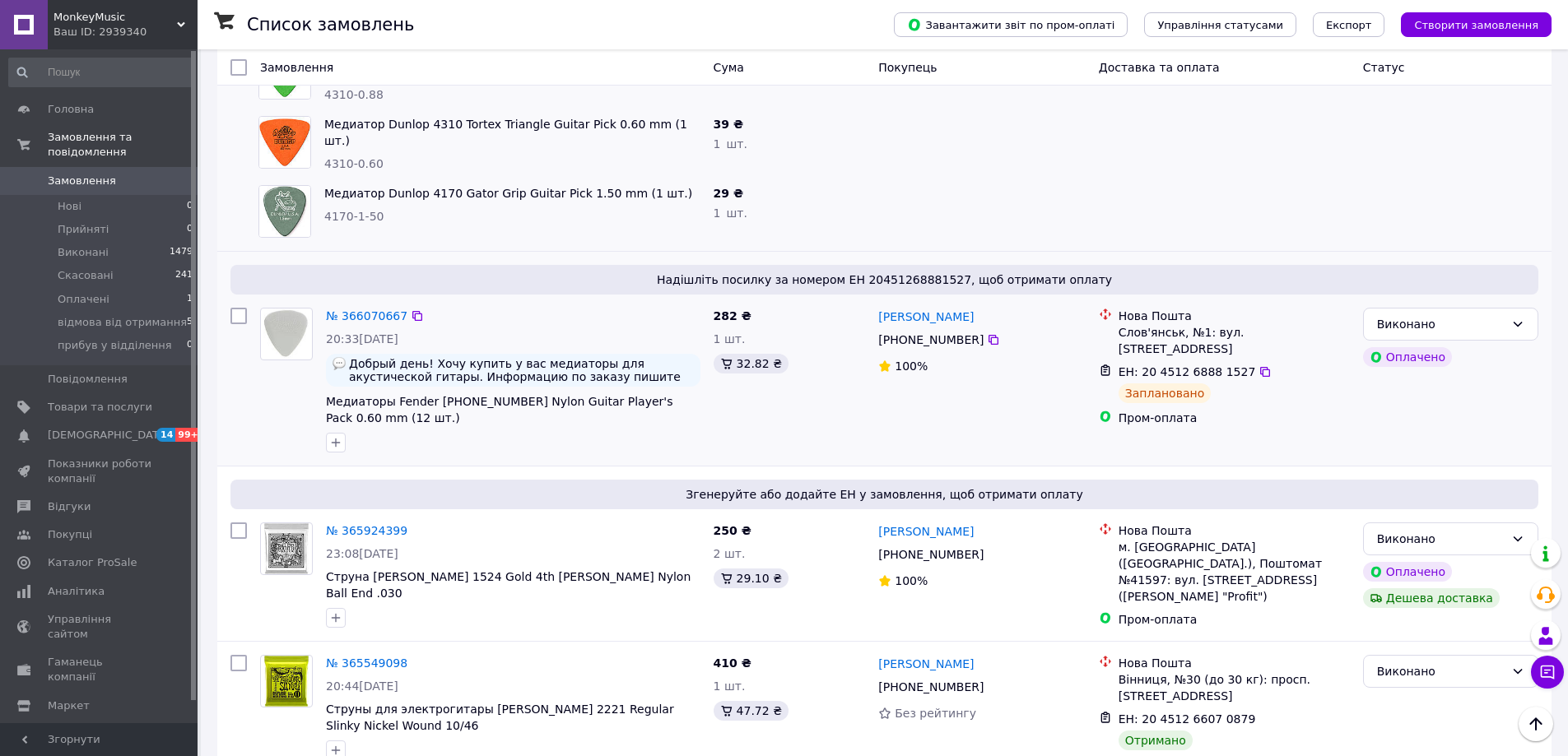
click at [345, 332] on span "20:33, 10.10.2025" at bounding box center [362, 338] width 72 height 13
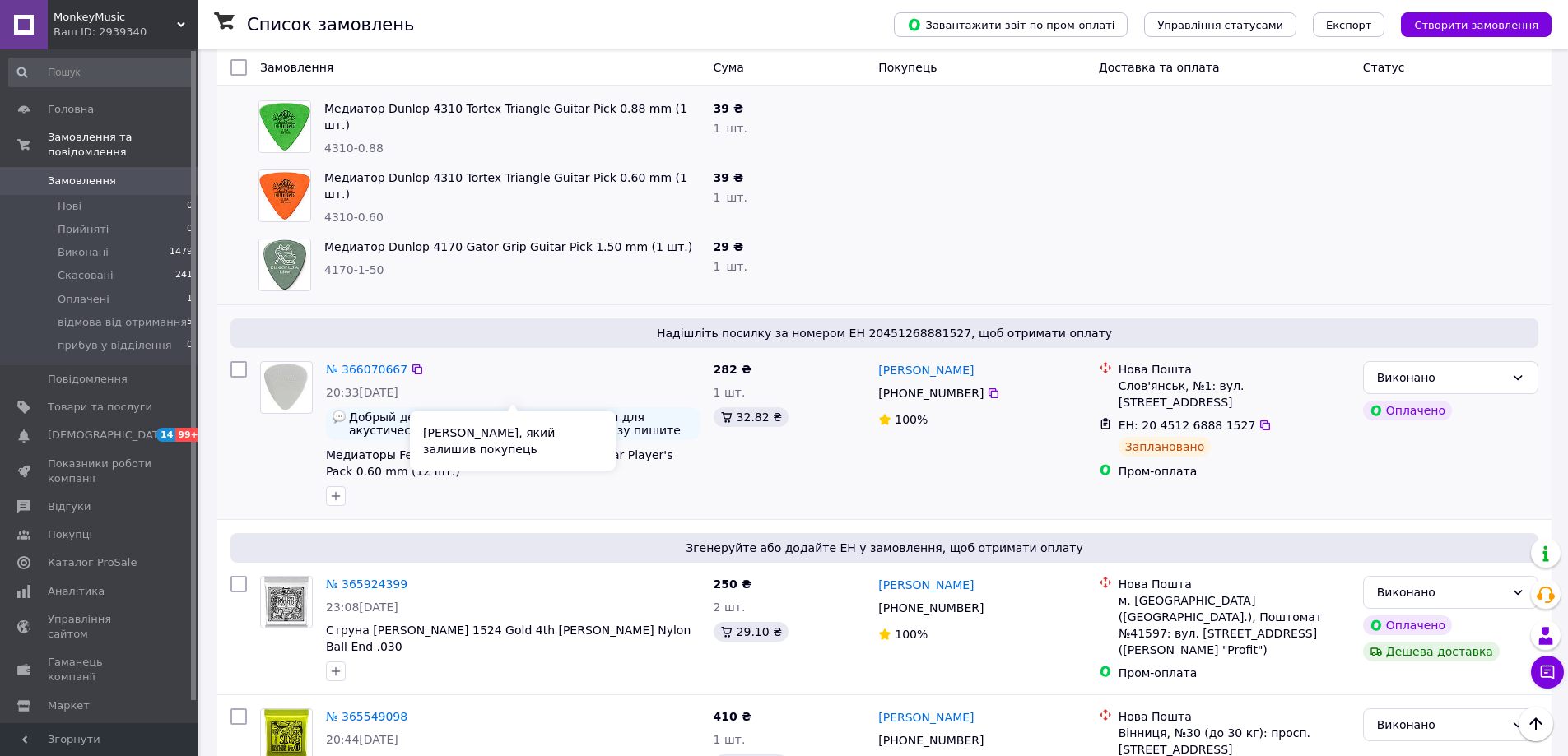
scroll to position [329, 0]
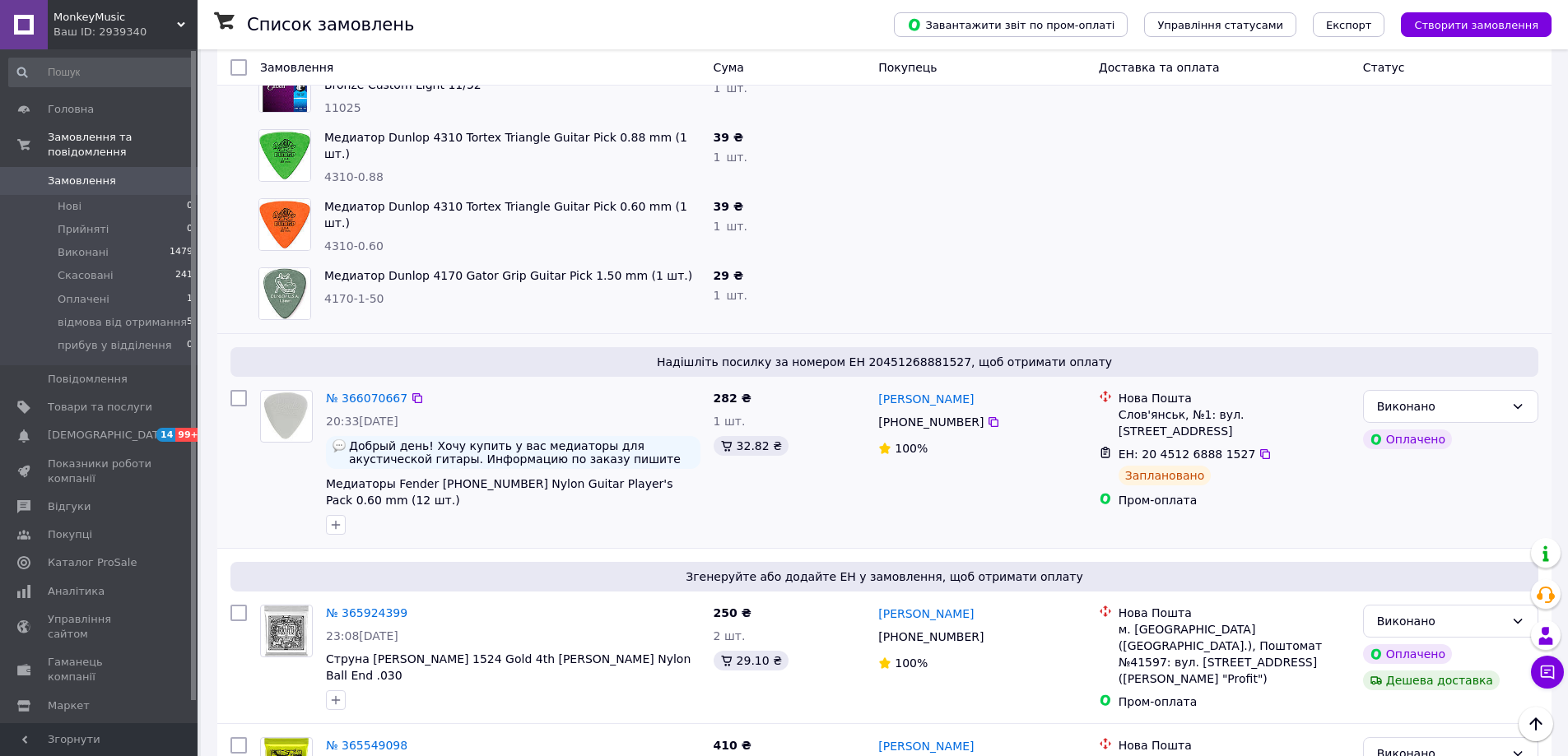
click at [338, 415] on span "20:33, 10.10.2025" at bounding box center [362, 421] width 72 height 13
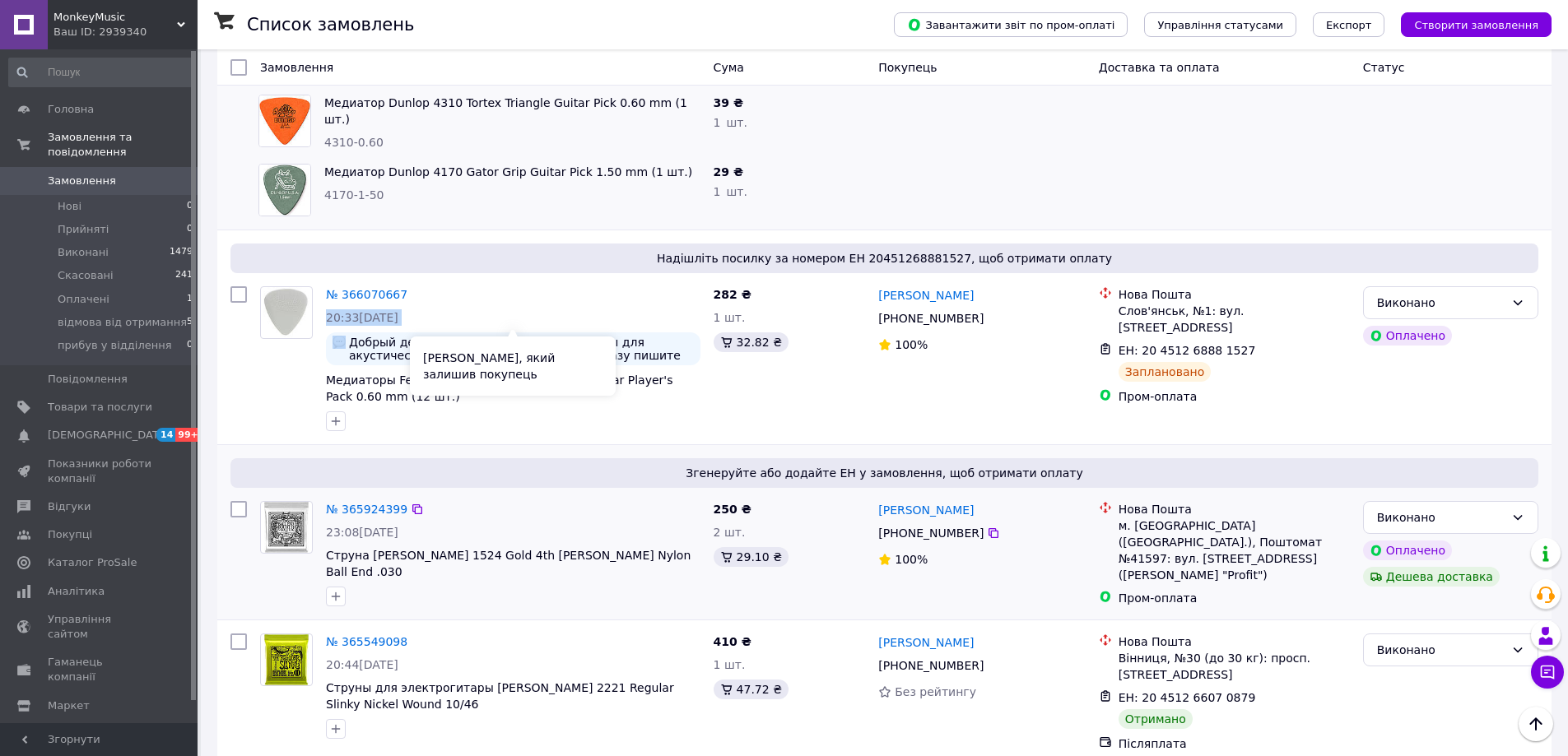
scroll to position [576, 0]
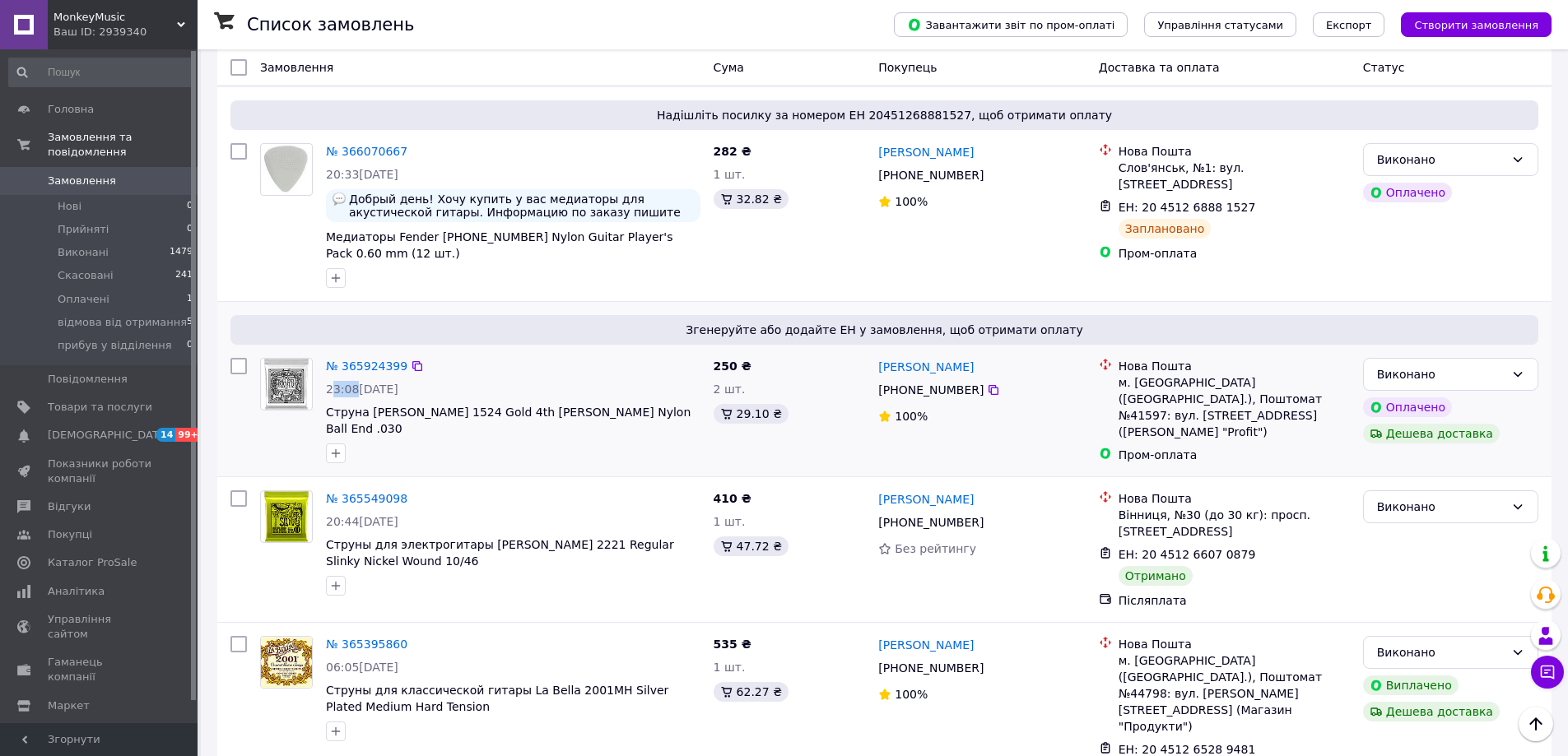
drag, startPoint x: 334, startPoint y: 355, endPoint x: 352, endPoint y: 354, distance: 18.0
click at [352, 383] on span "23:08, 09.10.2025" at bounding box center [362, 389] width 72 height 13
click at [379, 383] on span "23:08, 09.10.2025" at bounding box center [362, 389] width 72 height 13
drag, startPoint x: 371, startPoint y: 355, endPoint x: 385, endPoint y: 357, distance: 14.1
click at [385, 383] on span "23:08, 09.10.2025" at bounding box center [362, 389] width 72 height 13
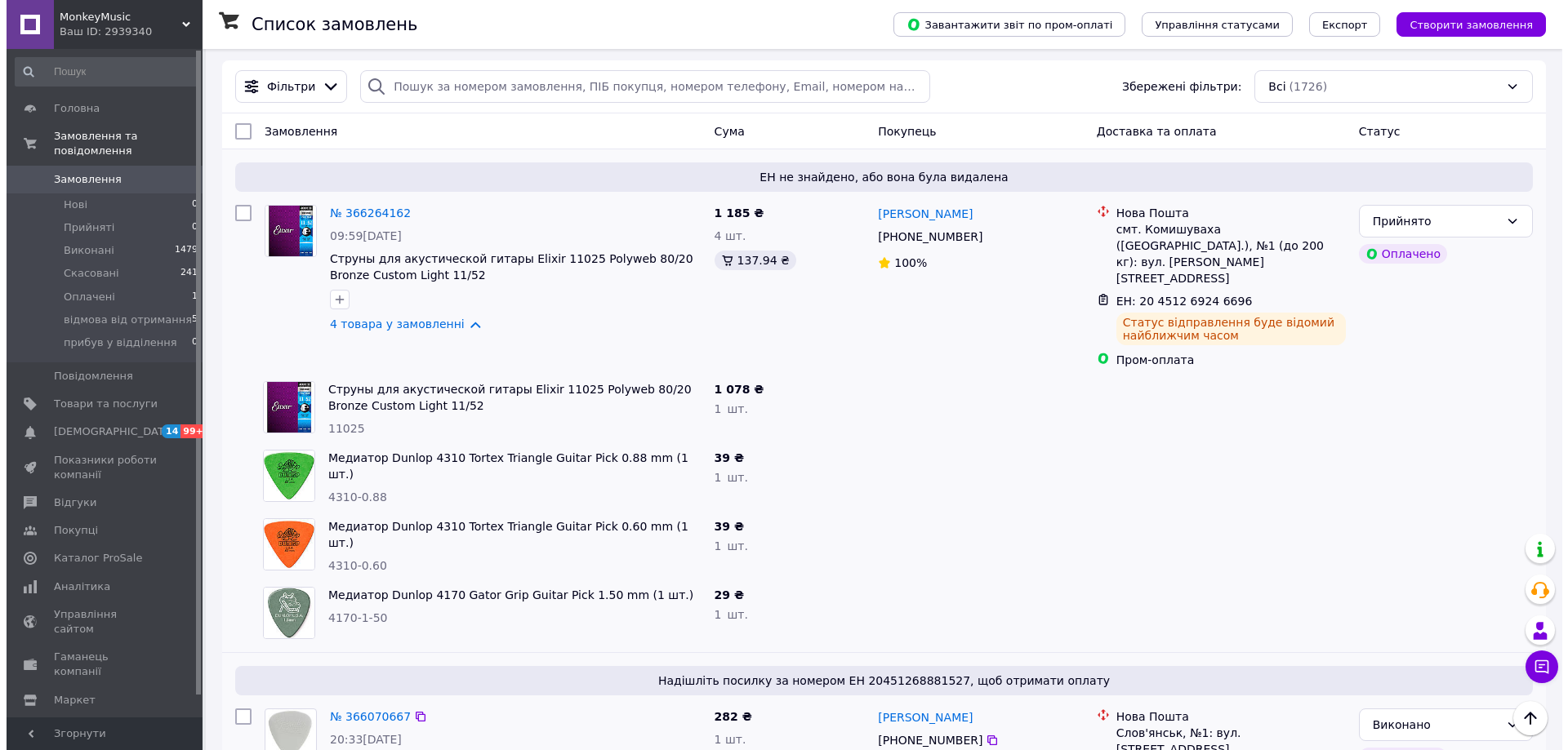
scroll to position [0, 0]
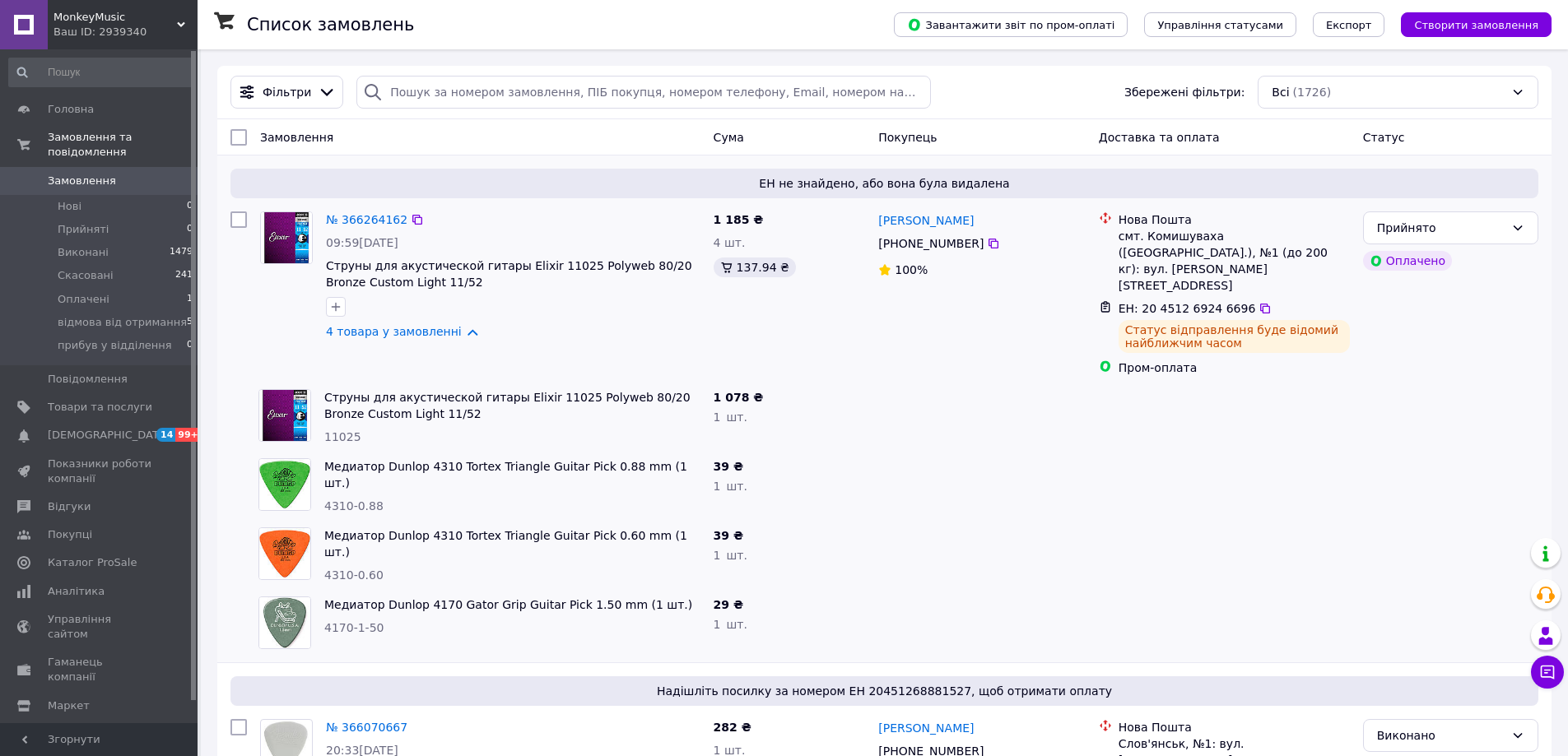
click at [545, 234] on div "№ 366264162 09:59, 12.10.2025 Струны для акустической гитары Elixir 11025 Polyw…" at bounding box center [513, 276] width 387 height 142
click at [81, 195] on li "Нові 0" at bounding box center [101, 206] width 203 height 23
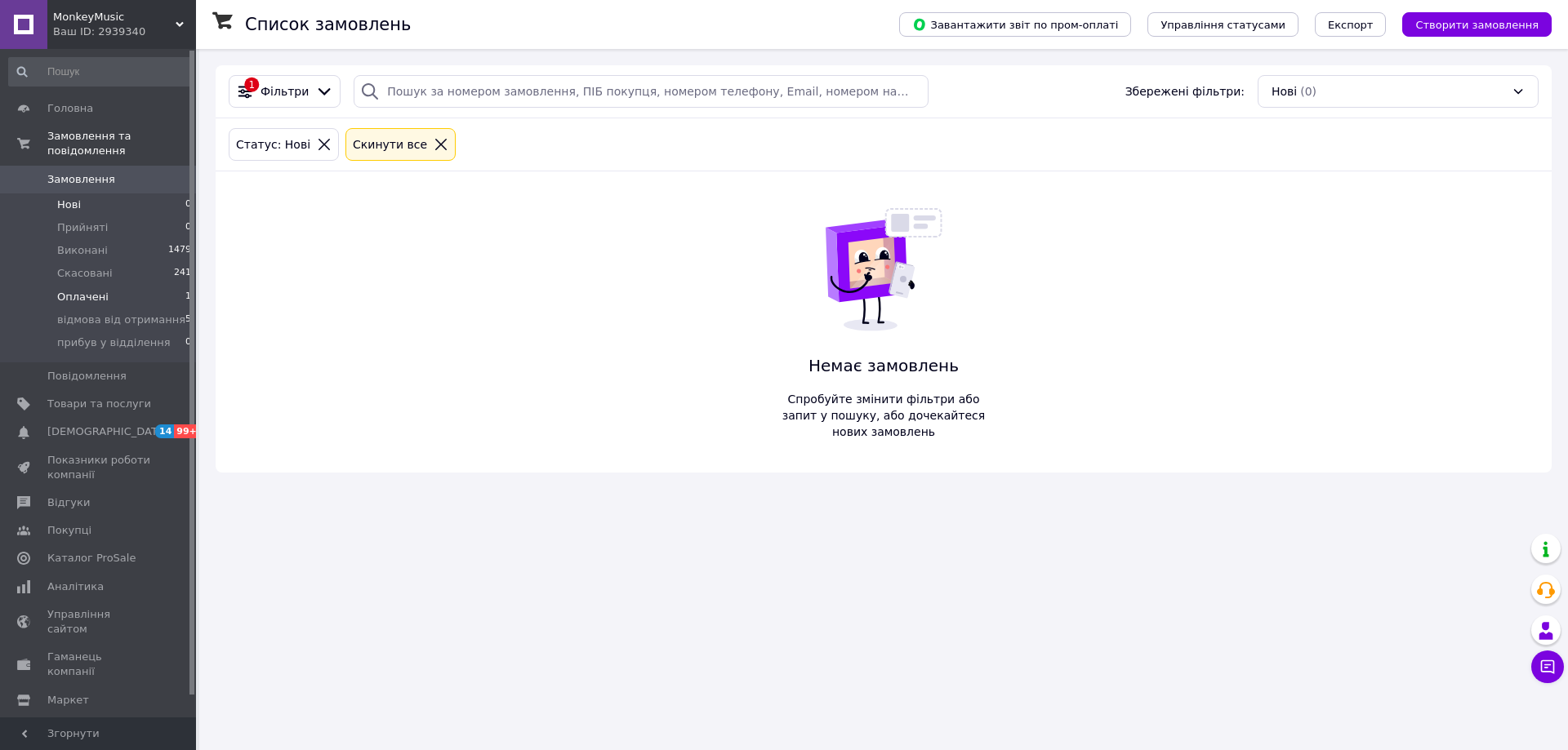
click at [91, 290] on span "Оплачені" at bounding box center [83, 297] width 52 height 15
click at [464, 148] on icon at bounding box center [471, 144] width 15 height 15
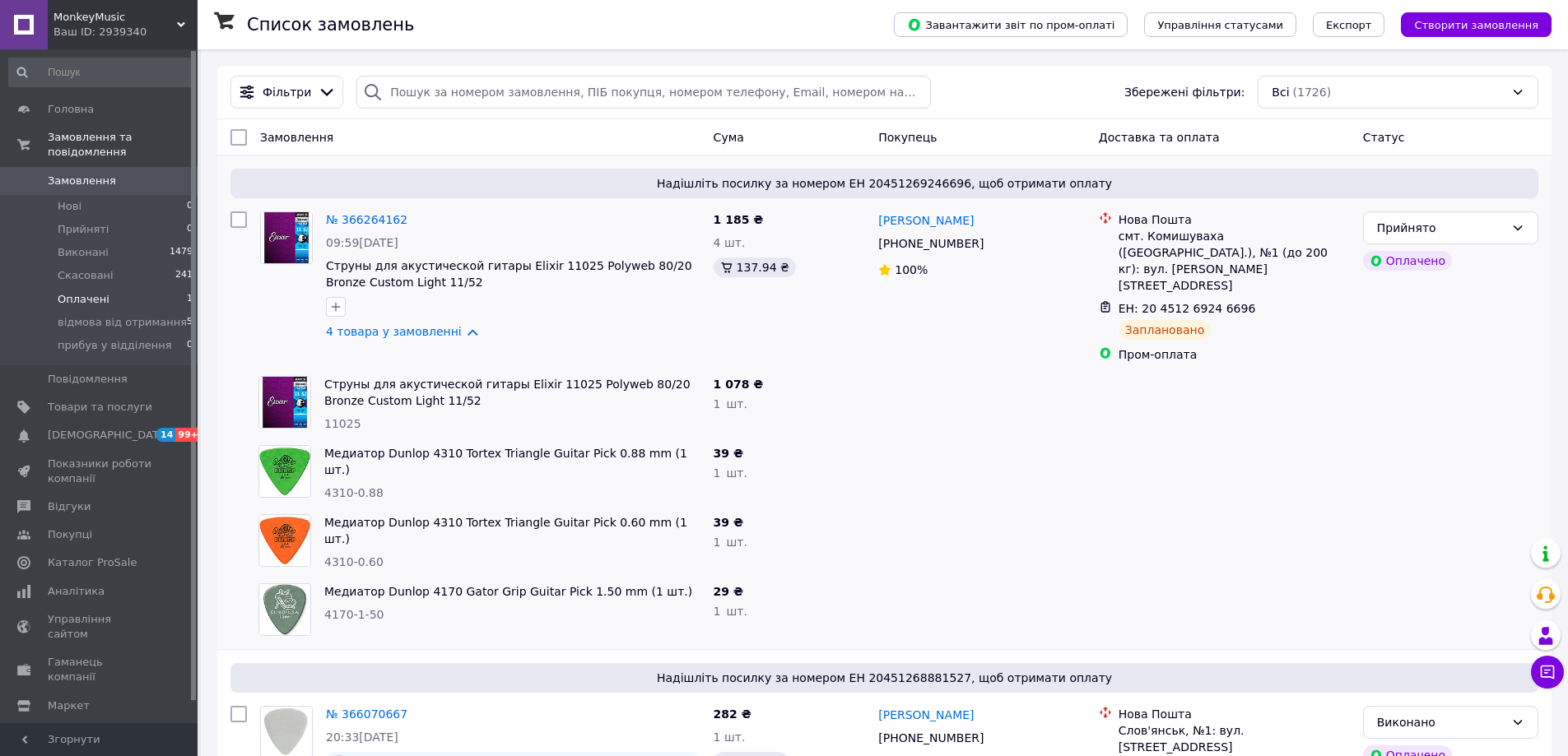
click at [84, 292] on span "Оплачені" at bounding box center [84, 299] width 52 height 15
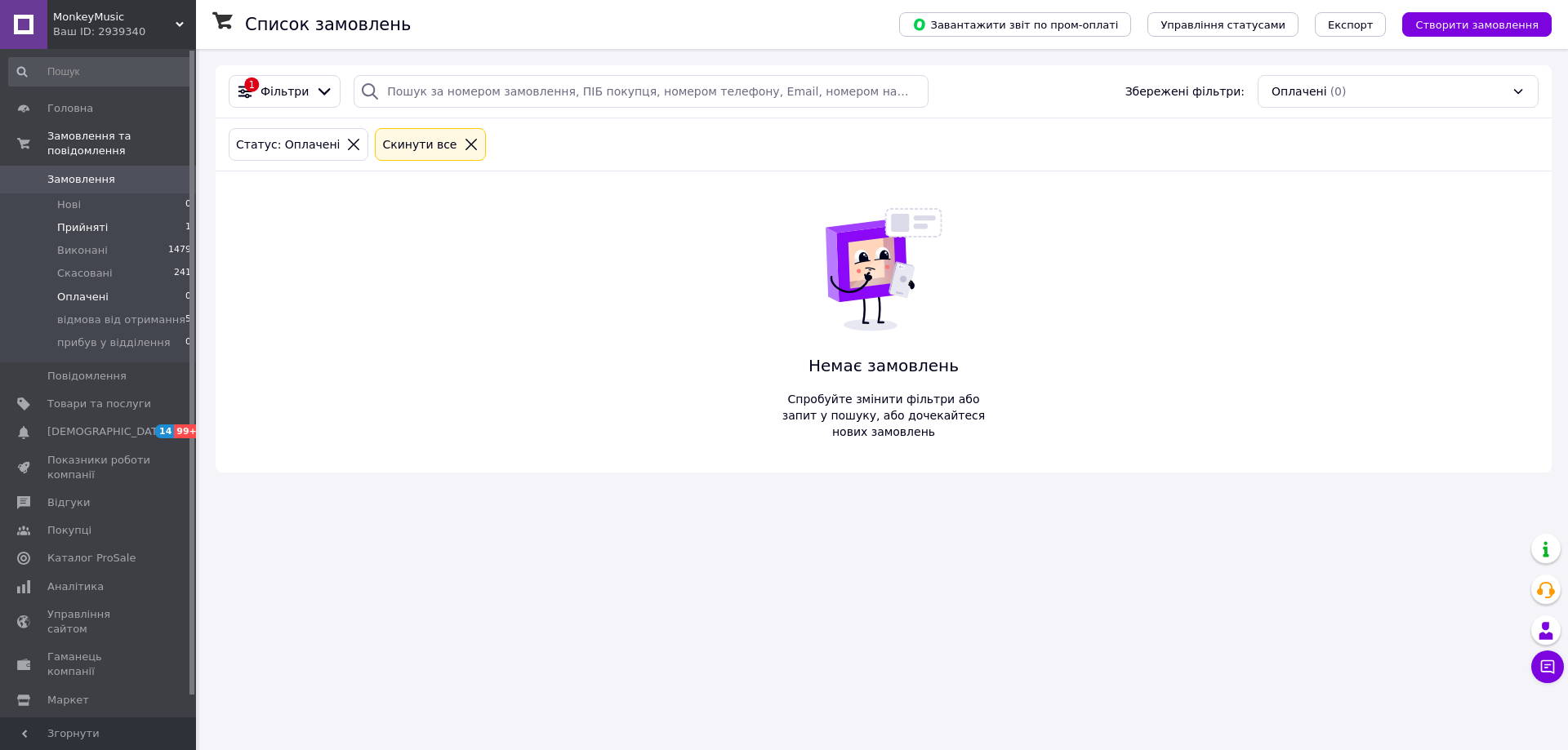
click at [82, 220] on span "Прийняті" at bounding box center [82, 227] width 51 height 15
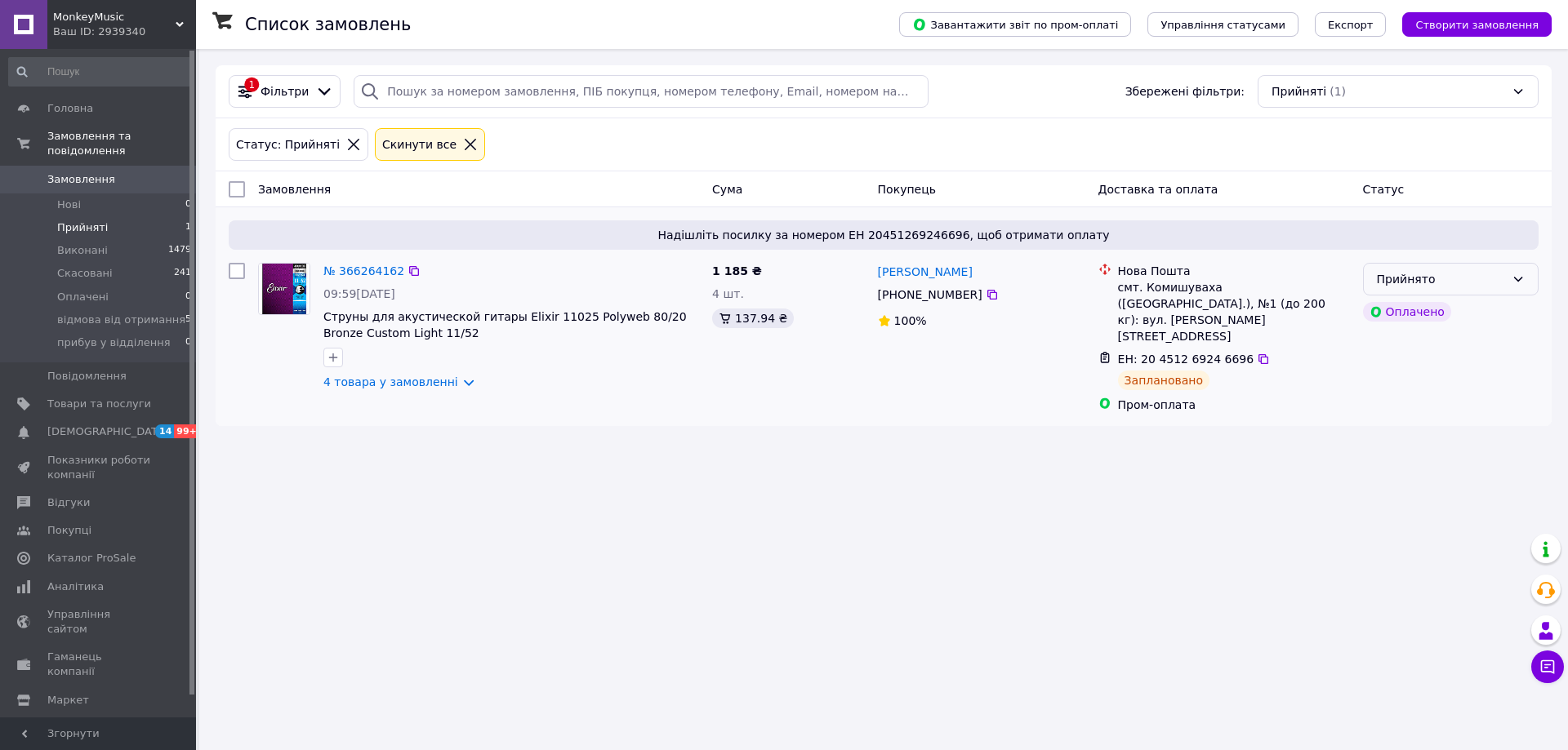
click at [1449, 277] on div "Прийнято" at bounding box center [1441, 279] width 128 height 18
click at [1431, 320] on li "Виконано" at bounding box center [1451, 315] width 174 height 29
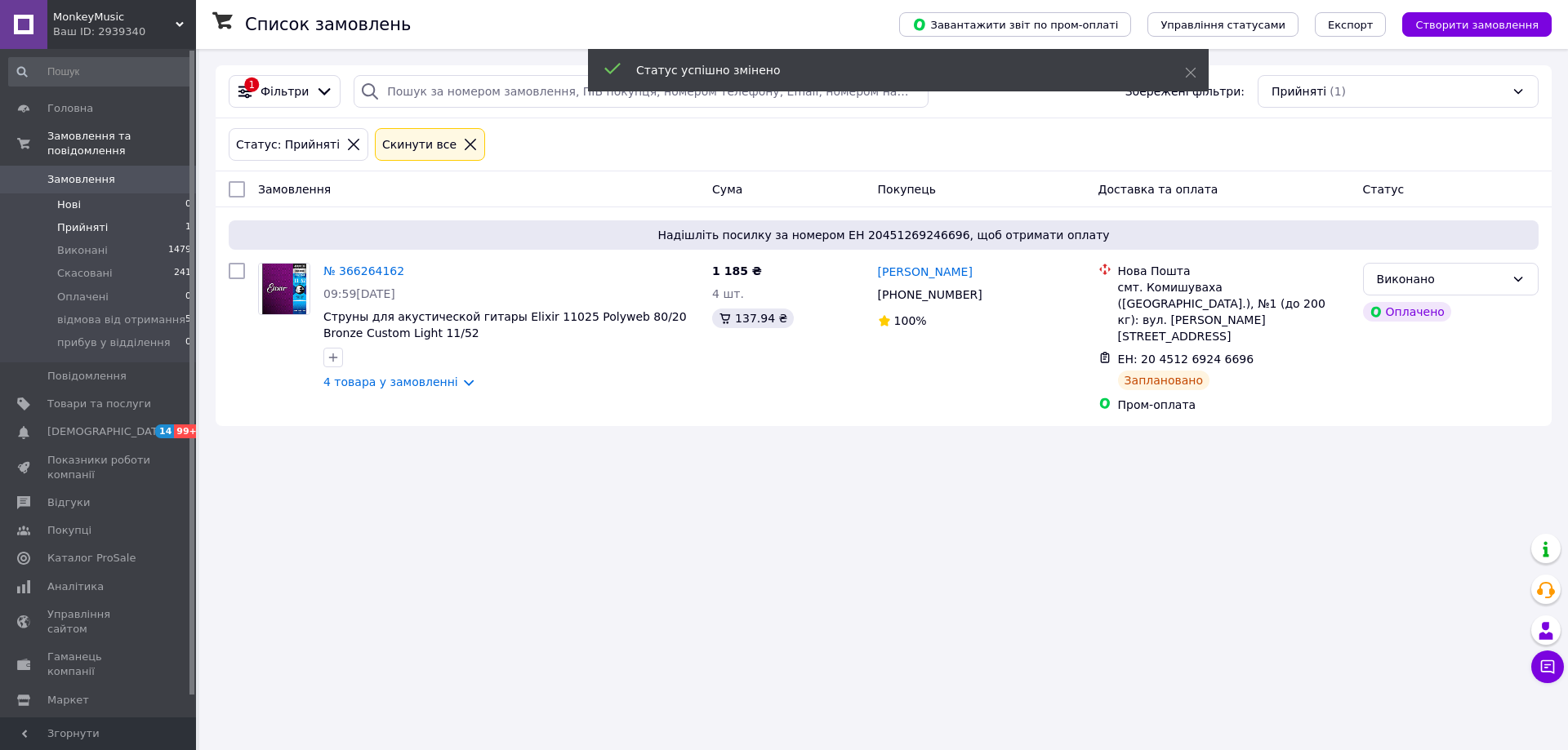
click at [117, 194] on li "Нові 0" at bounding box center [100, 205] width 201 height 22
